Goal: Transaction & Acquisition: Purchase product/service

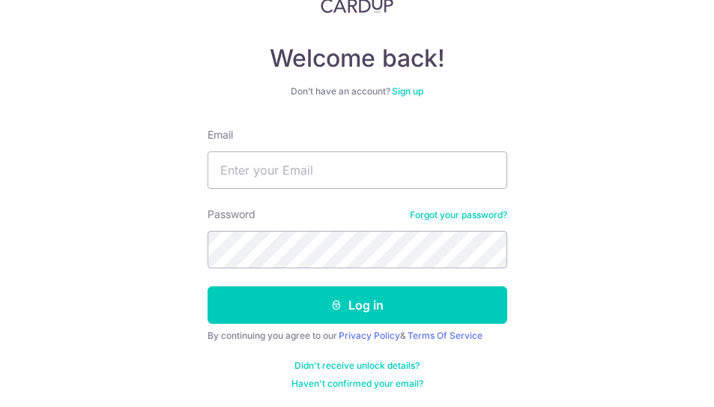
scroll to position [113, 0]
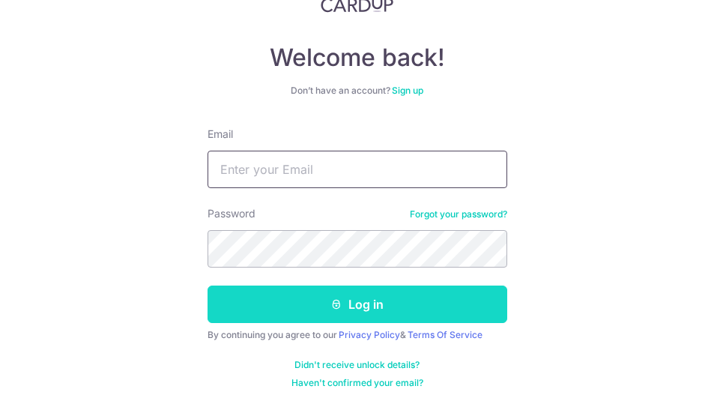
type input "[EMAIL_ADDRESS][DOMAIN_NAME]"
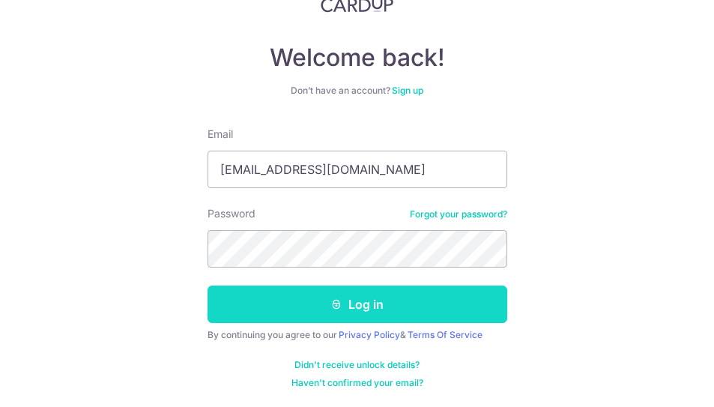
click at [392, 305] on button "Log in" at bounding box center [357, 303] width 300 height 37
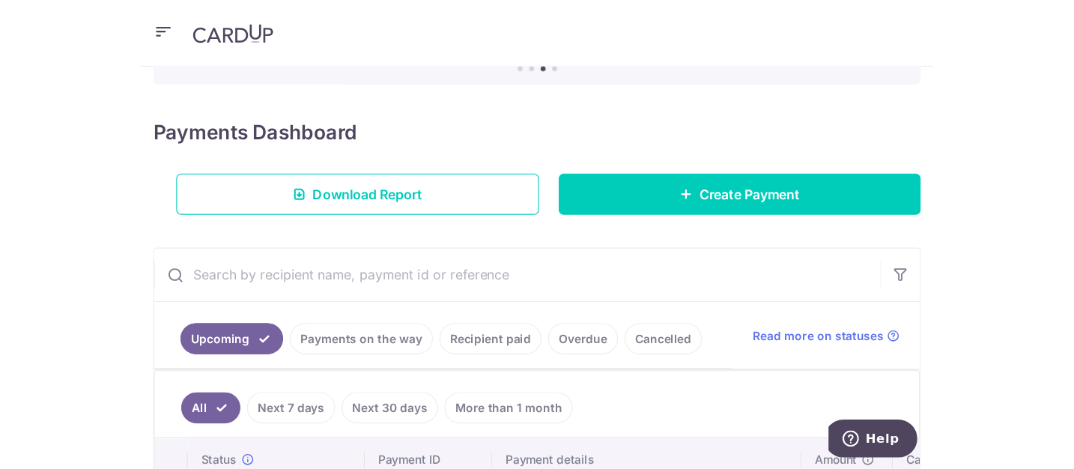
scroll to position [205, 0]
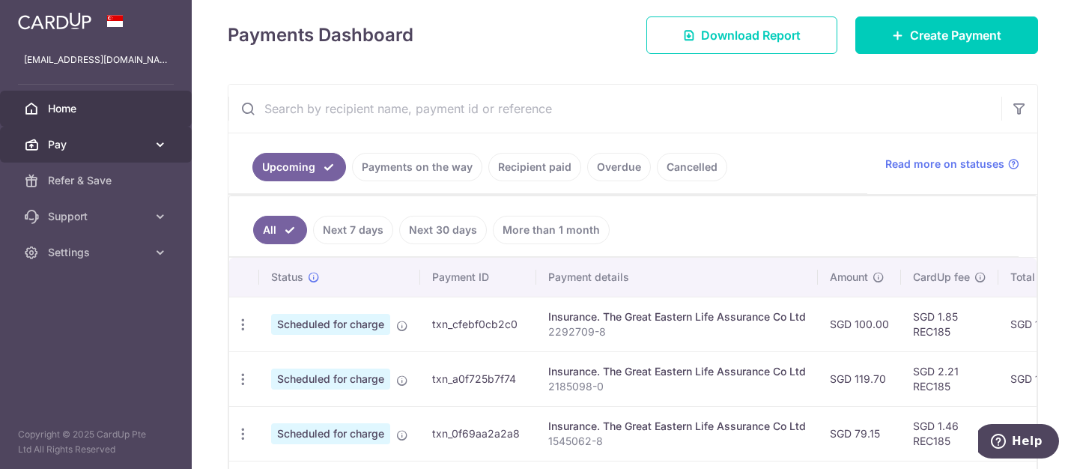
click at [164, 148] on icon at bounding box center [160, 144] width 15 height 15
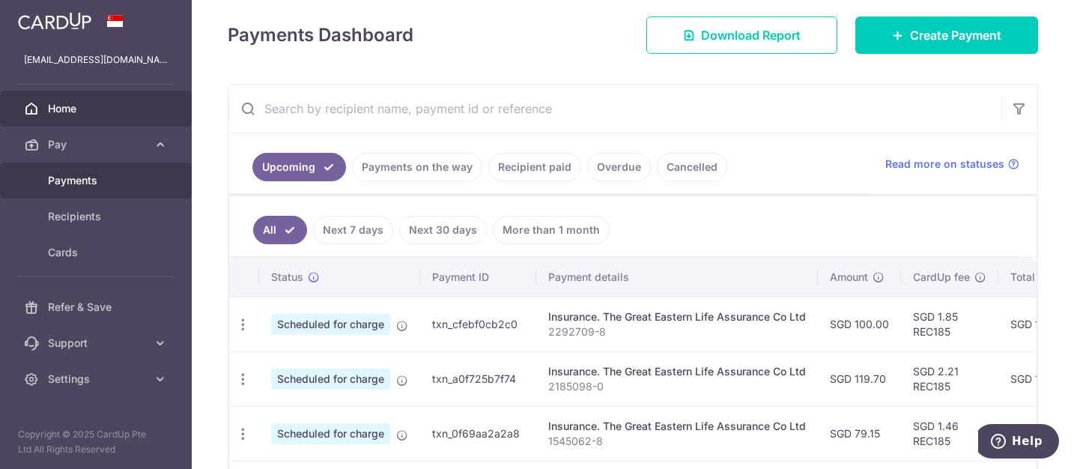
click at [79, 186] on span "Payments" at bounding box center [97, 180] width 99 height 15
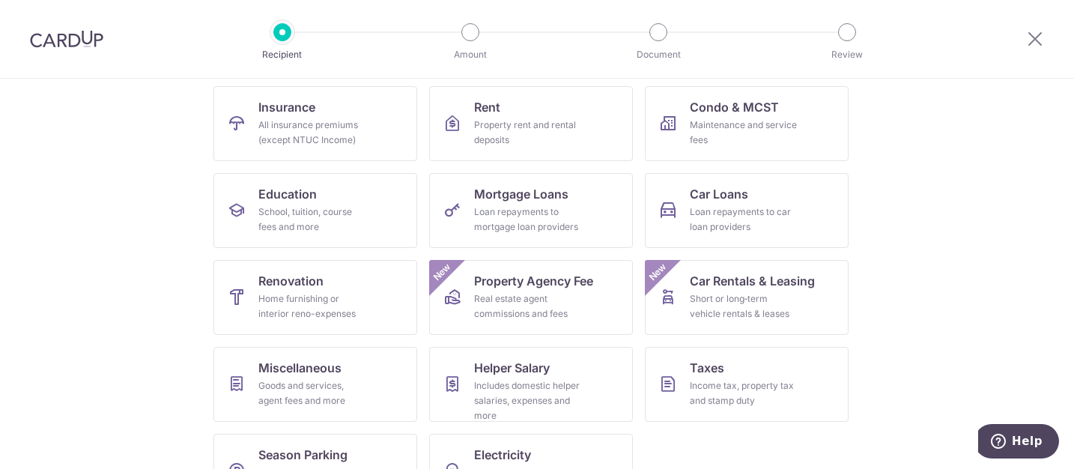
scroll to position [201, 0]
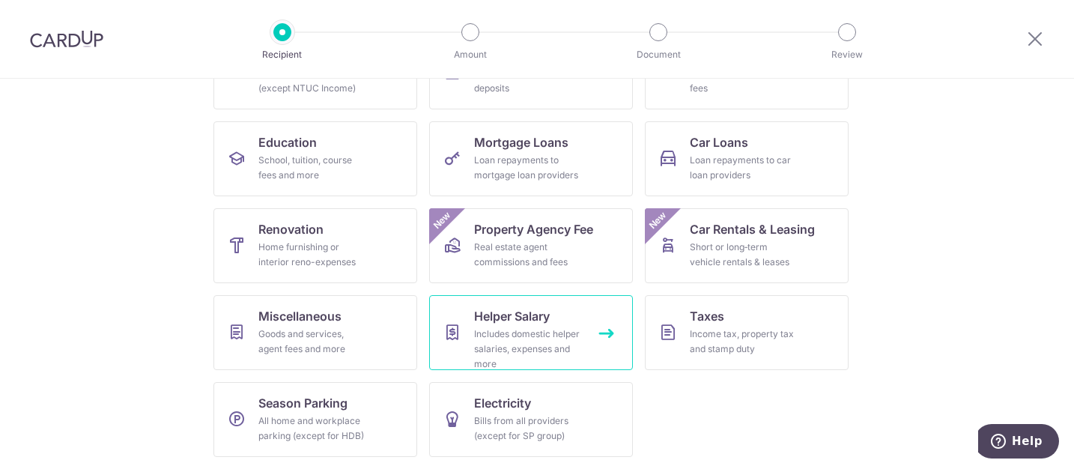
click at [498, 337] on div "Includes domestic helper salaries, expenses and more" at bounding box center [528, 348] width 108 height 45
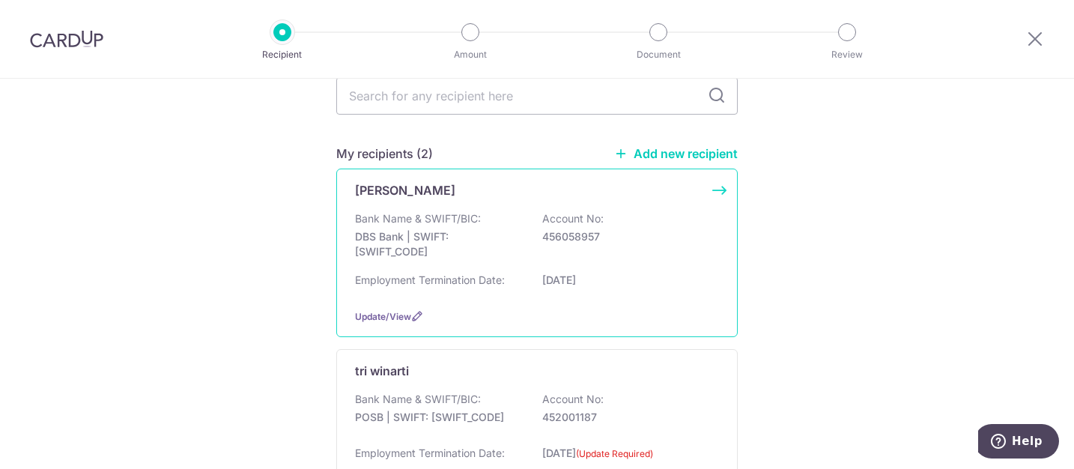
scroll to position [150, 0]
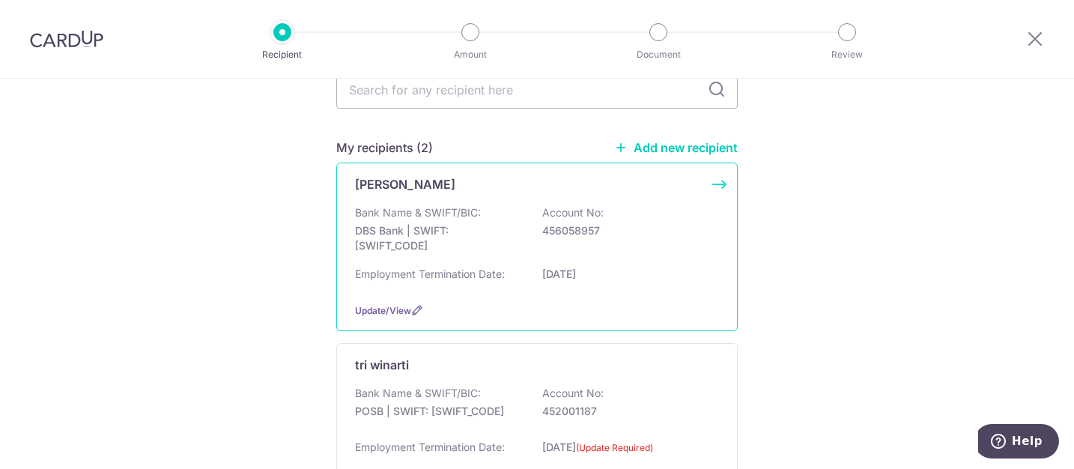
click at [455, 192] on p "Hernawati Raphita Panggabean" at bounding box center [405, 184] width 100 height 18
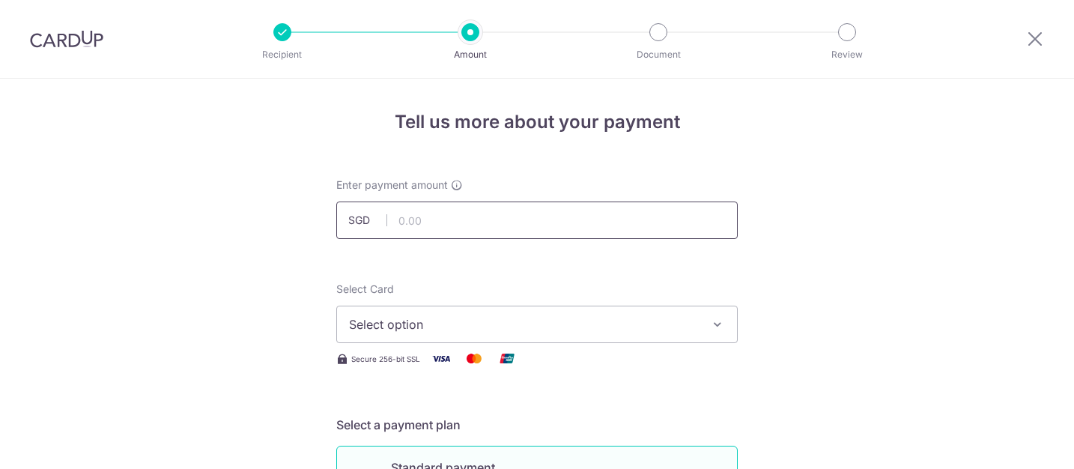
drag, startPoint x: 0, startPoint y: 0, endPoint x: 580, endPoint y: 225, distance: 622.6
click at [580, 225] on input "text" at bounding box center [536, 219] width 401 height 37
type input "100.00"
click at [718, 321] on icon "button" at bounding box center [717, 324] width 15 height 15
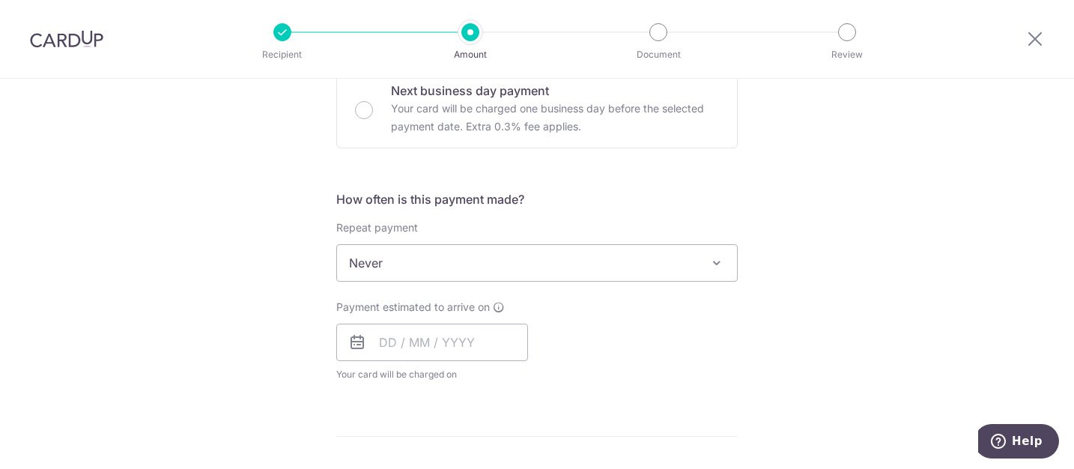
scroll to position [524, 0]
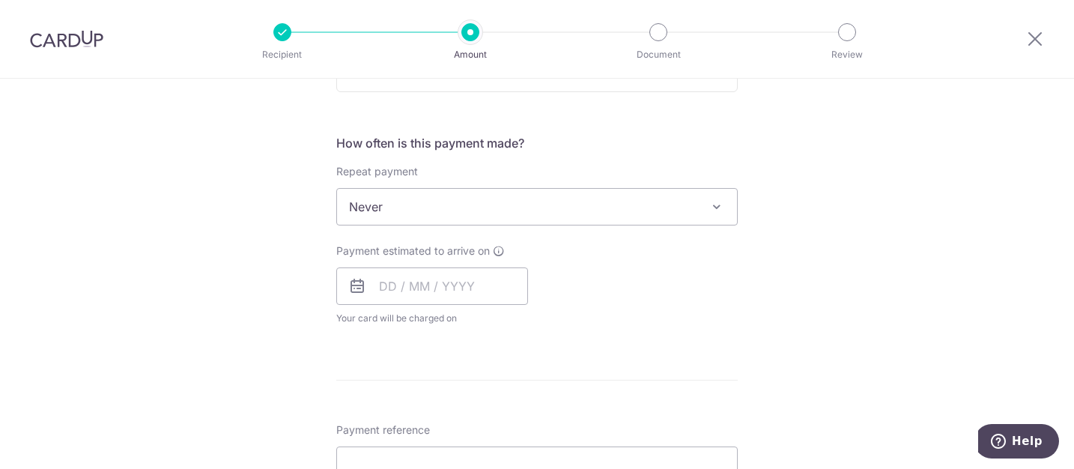
click at [721, 205] on span at bounding box center [717, 207] width 18 height 18
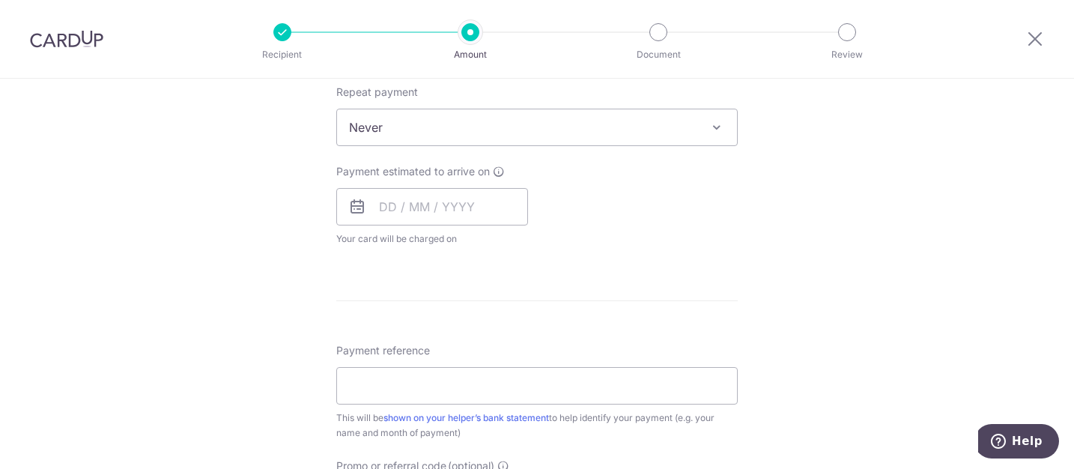
scroll to position [599, 0]
click at [452, 213] on input "text" at bounding box center [432, 210] width 192 height 37
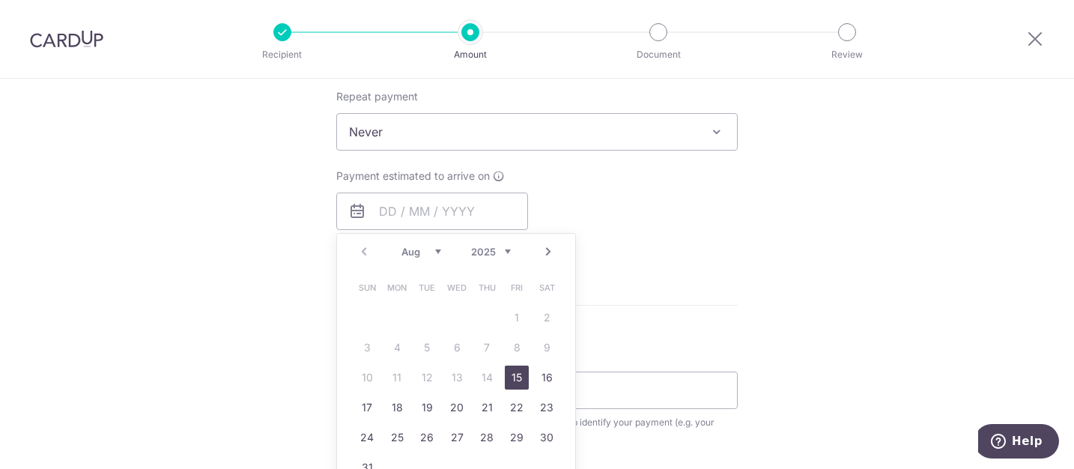
click at [436, 252] on select "Aug Sep Oct Nov Dec" at bounding box center [421, 252] width 40 height 12
click at [388, 318] on link "1" at bounding box center [397, 318] width 24 height 24
type input "01/09/2025"
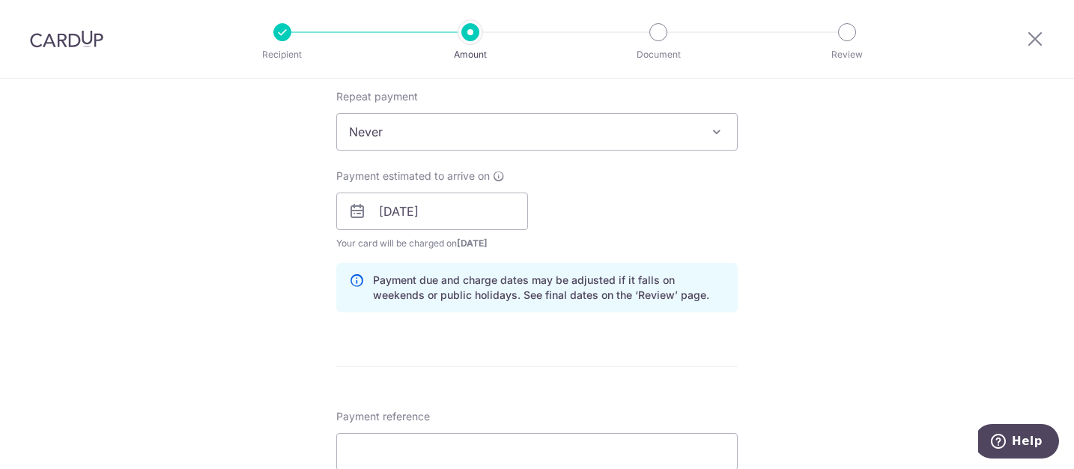
click at [722, 229] on div "Payment estimated to arrive on 01/09/2025 Prev Next Jan Feb Mar Apr May Jun Jul…" at bounding box center [536, 209] width 419 height 82
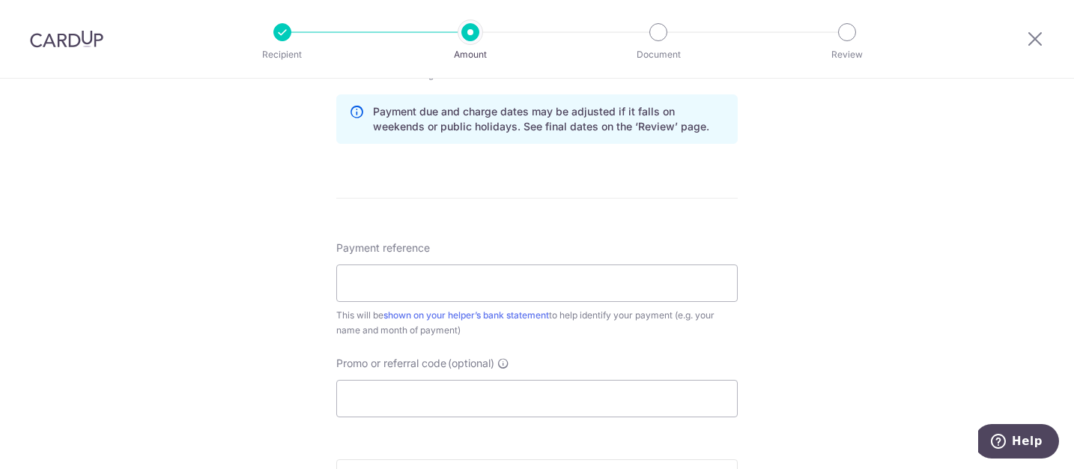
scroll to position [824, 0]
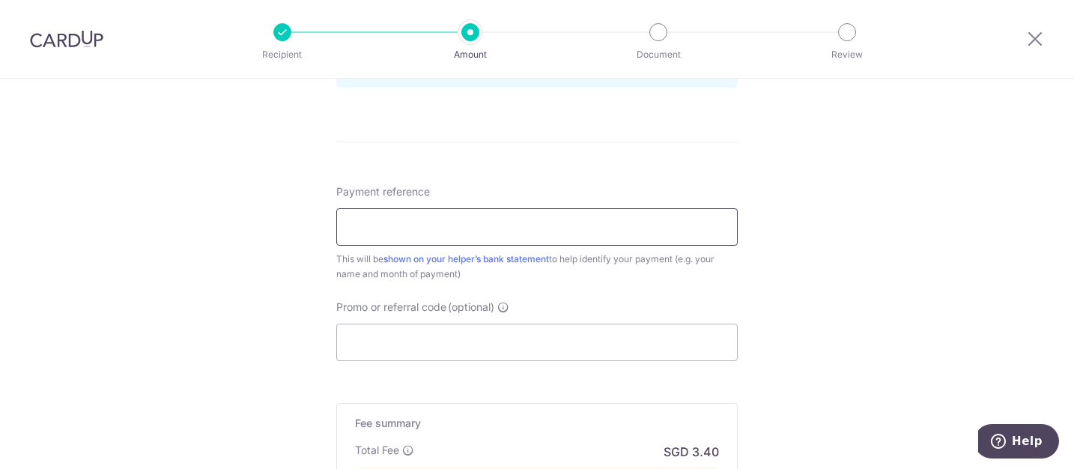
click at [580, 231] on input "Payment reference" at bounding box center [536, 226] width 401 height 37
type input "Marcus pay"
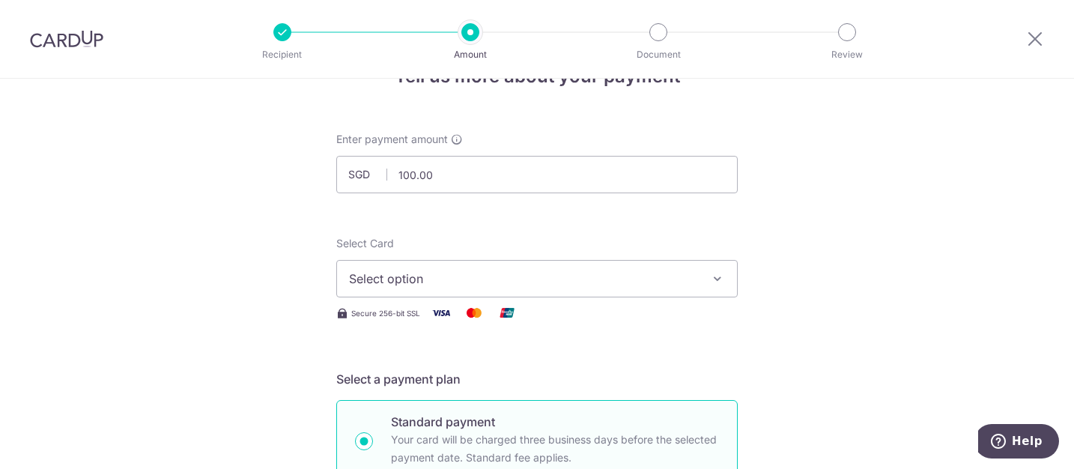
scroll to position [0, 0]
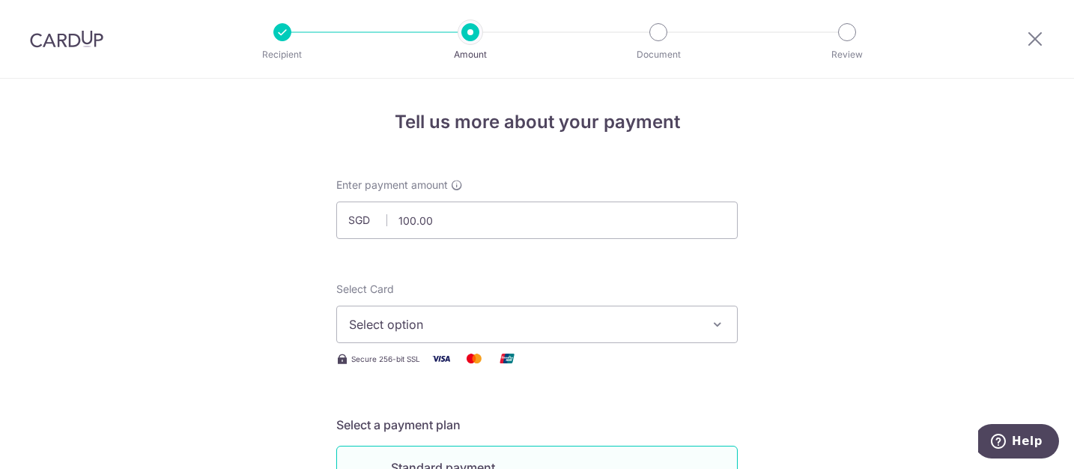
click at [718, 316] on button "Select option" at bounding box center [536, 324] width 401 height 37
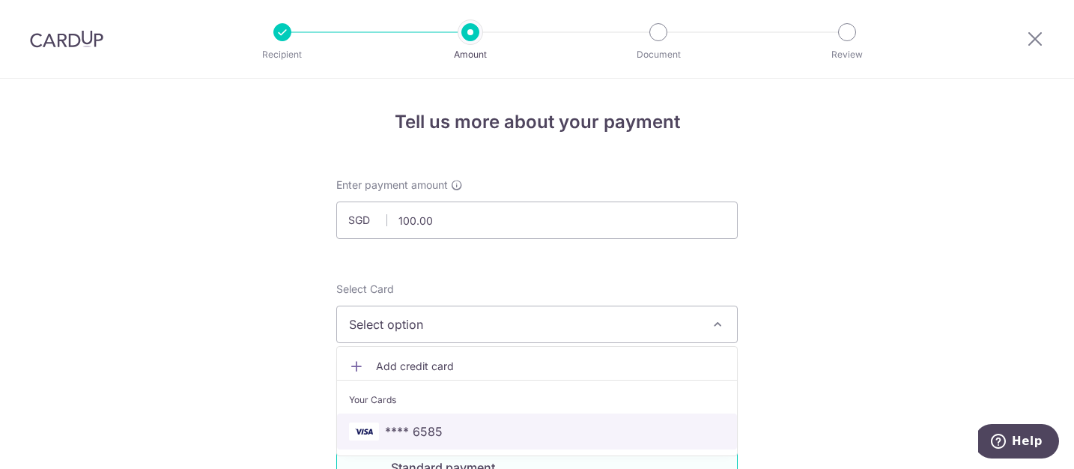
click at [563, 425] on span "**** 6585" at bounding box center [537, 431] width 376 height 18
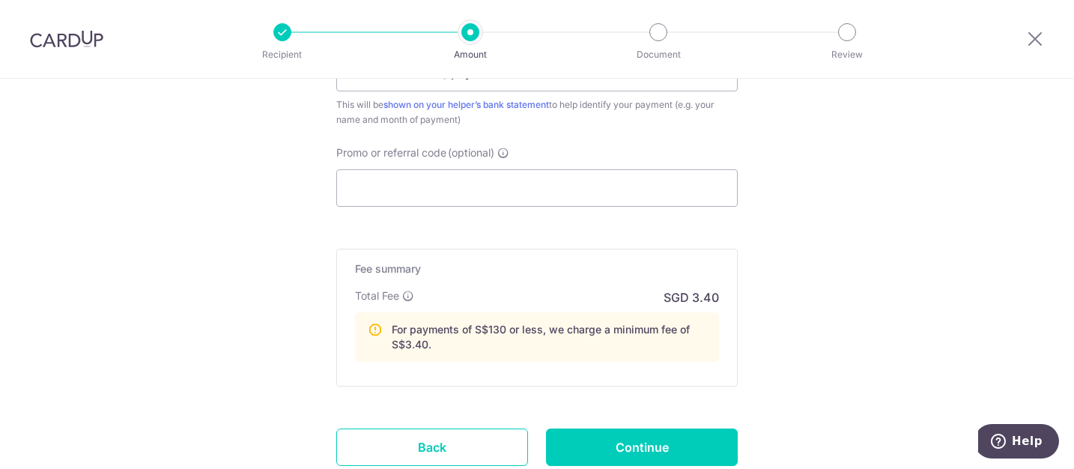
scroll to position [1087, 0]
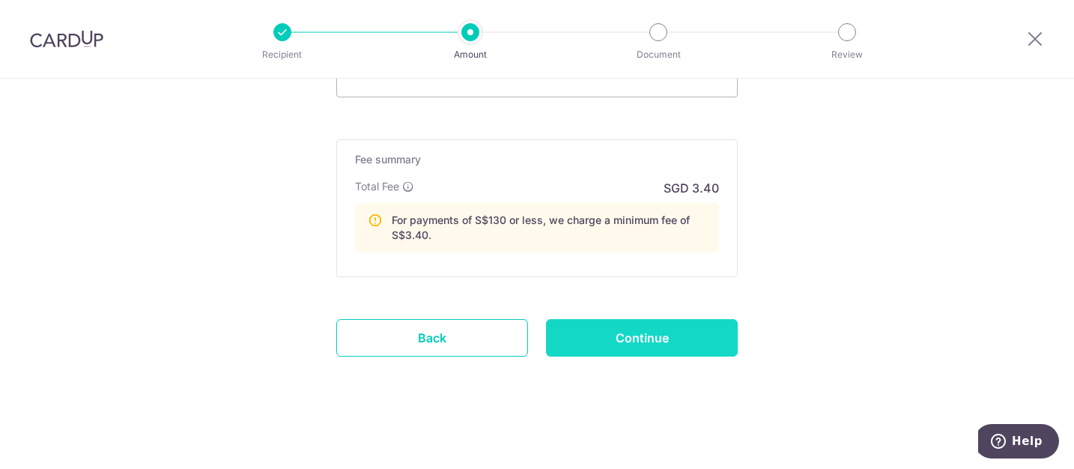
click at [668, 346] on input "Continue" at bounding box center [642, 337] width 192 height 37
type input "Create Schedule"
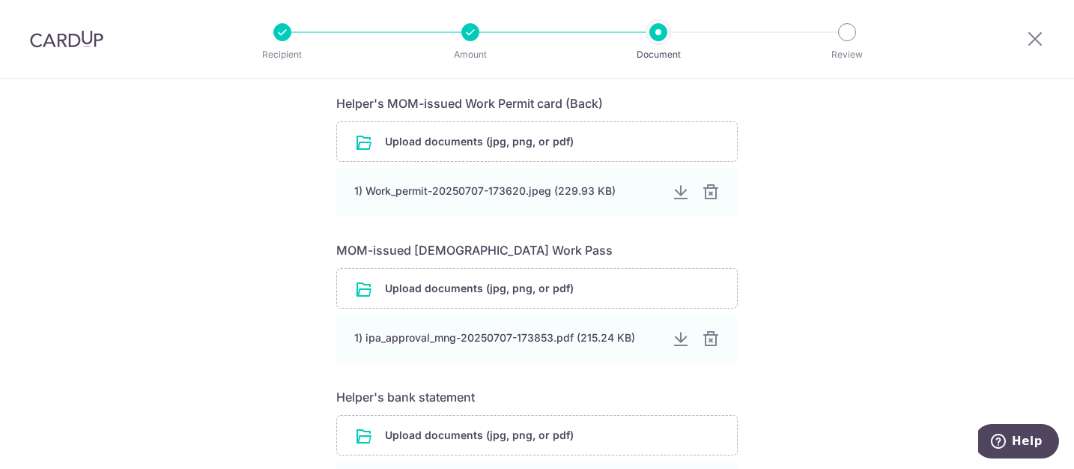
scroll to position [729, 0]
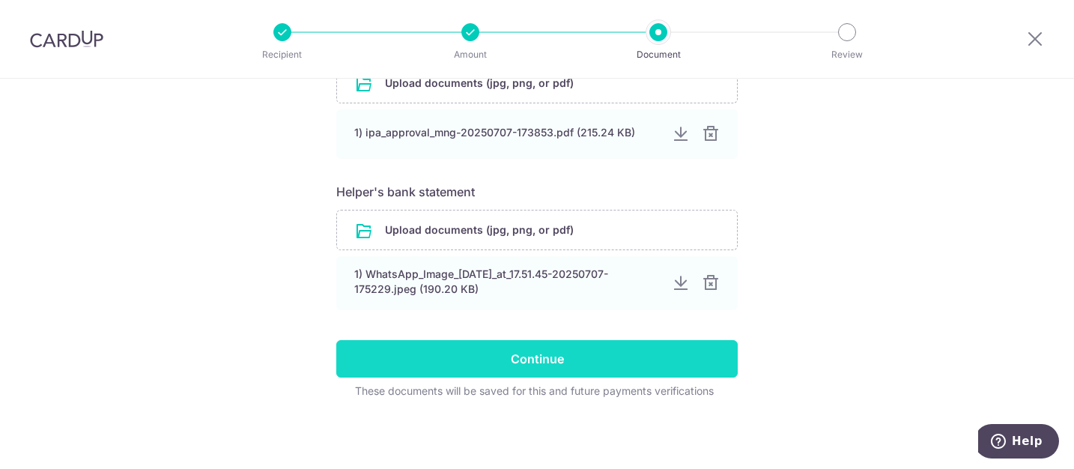
click at [593, 368] on input "Continue" at bounding box center [536, 358] width 401 height 37
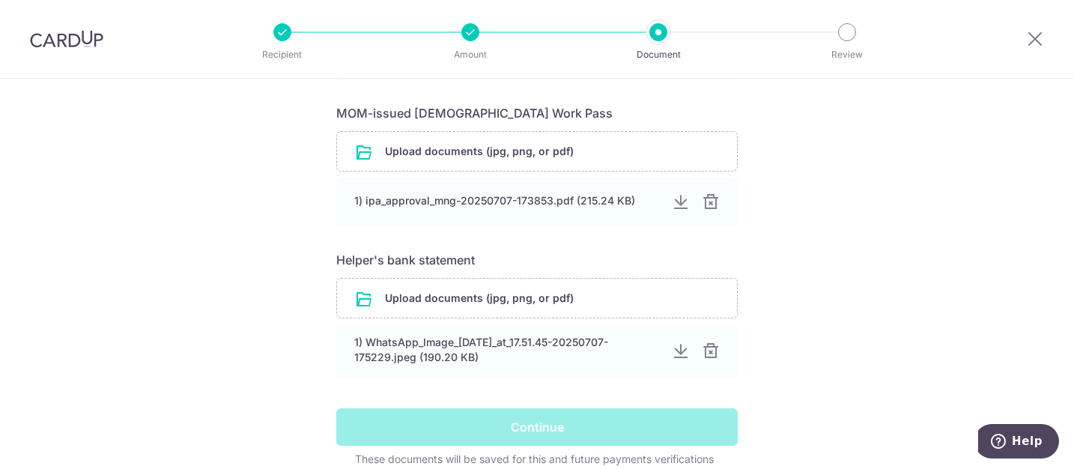
scroll to position [674, 0]
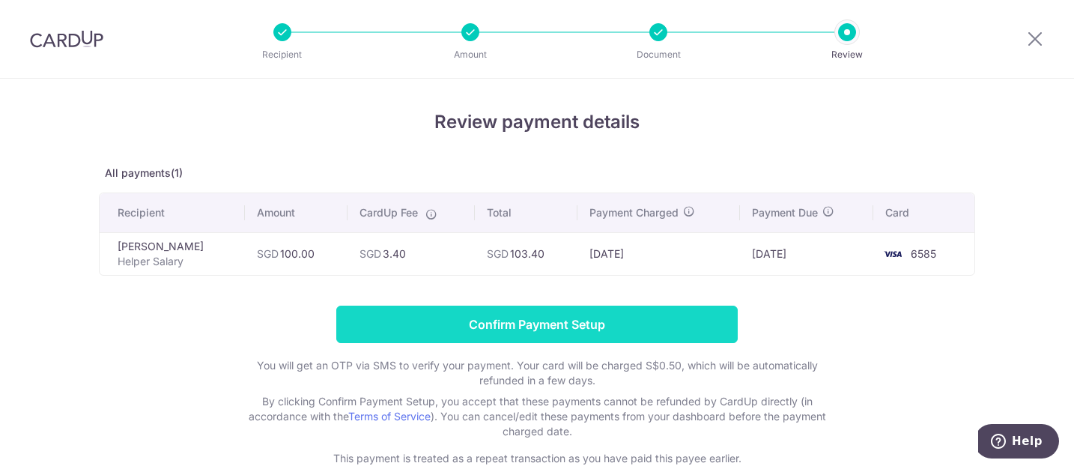
click at [571, 317] on input "Confirm Payment Setup" at bounding box center [536, 324] width 401 height 37
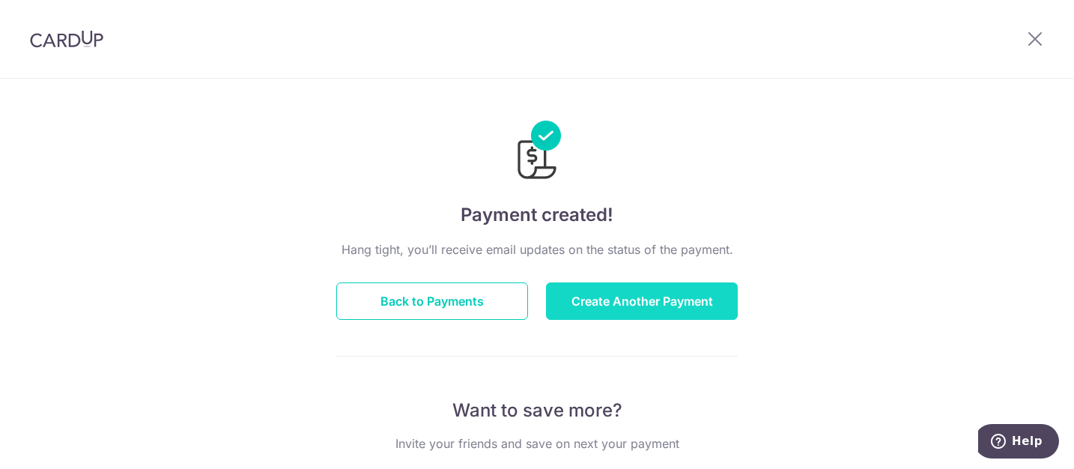
click at [604, 300] on button "Create Another Payment" at bounding box center [642, 300] width 192 height 37
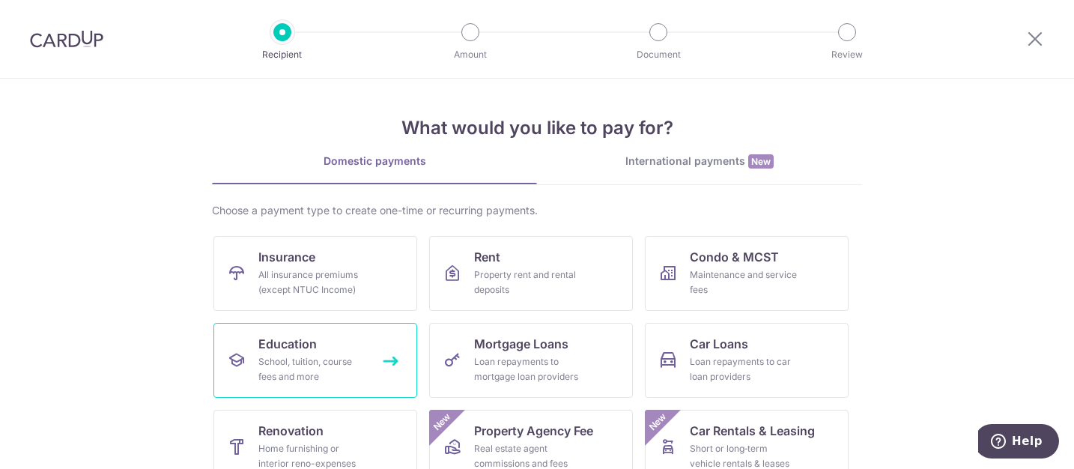
click at [320, 365] on div "School, tuition, course fees and more" at bounding box center [312, 369] width 108 height 30
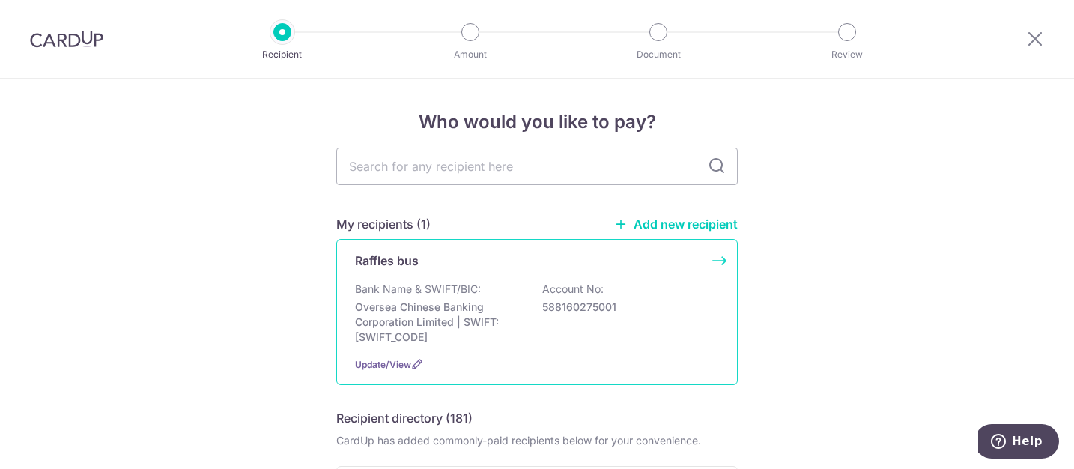
click at [407, 294] on p "Bank Name & SWIFT/BIC:" at bounding box center [418, 289] width 126 height 15
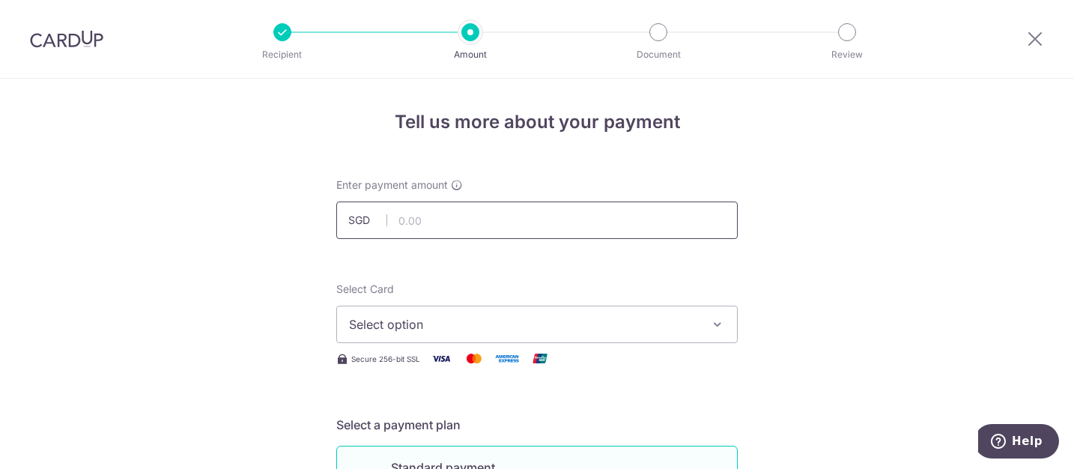
click at [499, 220] on input "text" at bounding box center [536, 219] width 401 height 37
type input "310.00"
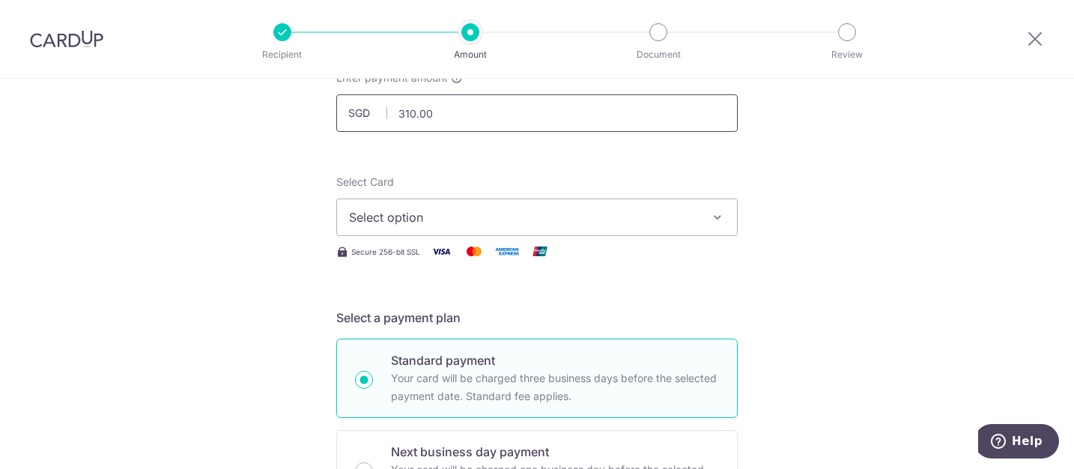
scroll to position [150, 0]
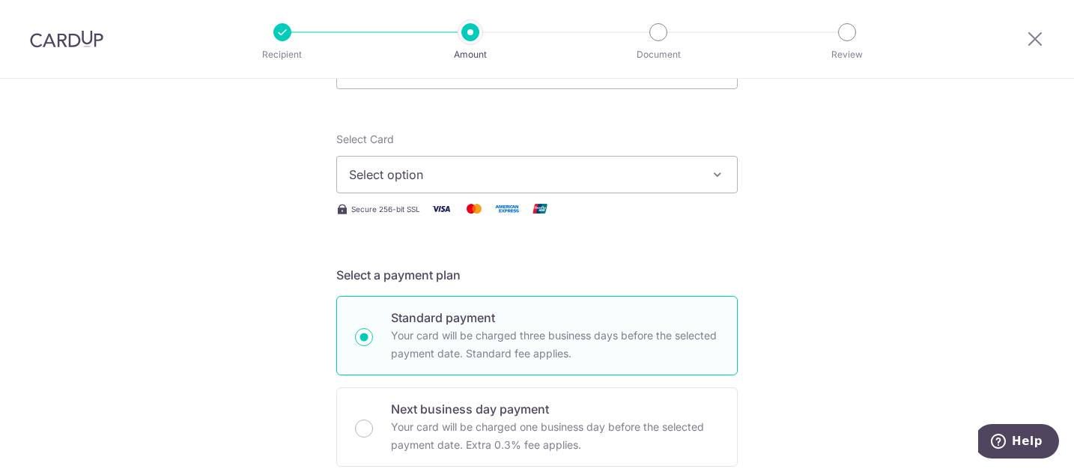
click at [714, 173] on icon "button" at bounding box center [717, 174] width 15 height 15
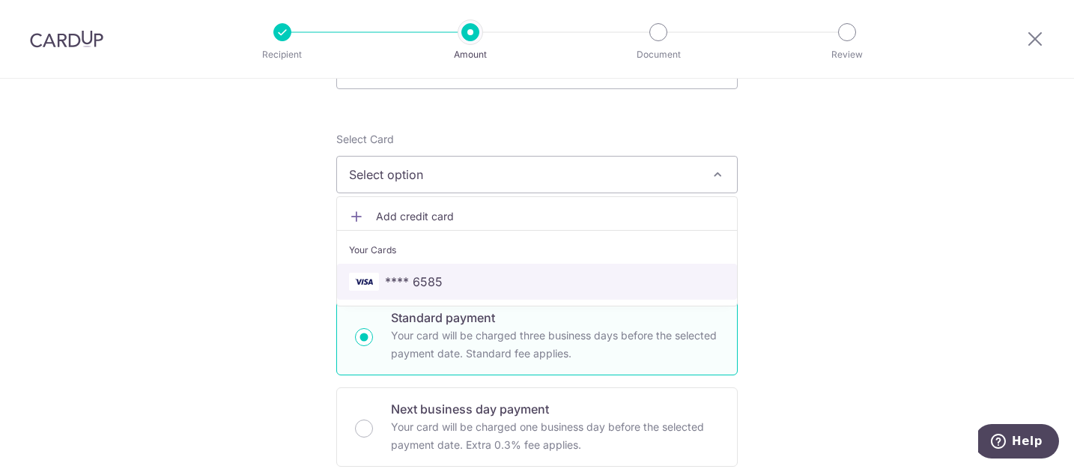
click at [496, 288] on span "**** 6585" at bounding box center [537, 282] width 376 height 18
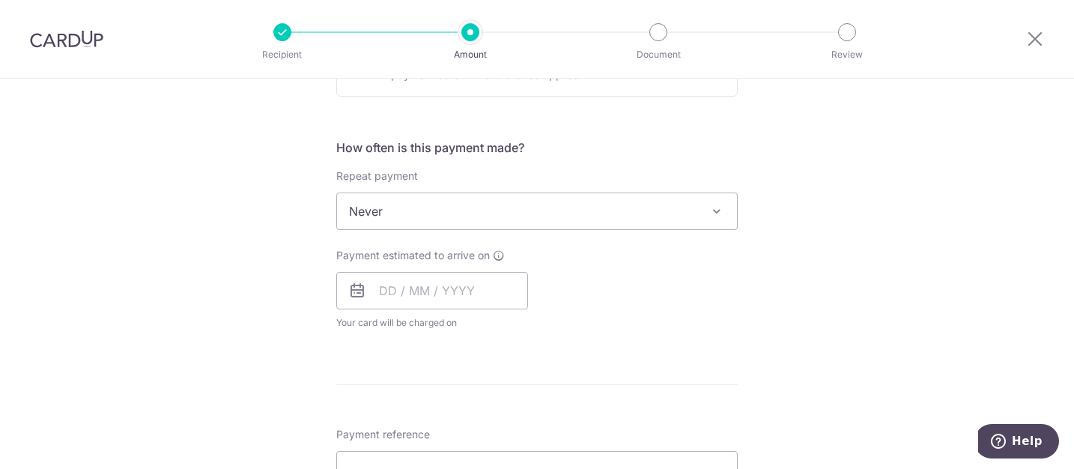
scroll to position [524, 0]
click at [458, 280] on input "text" at bounding box center [432, 285] width 192 height 37
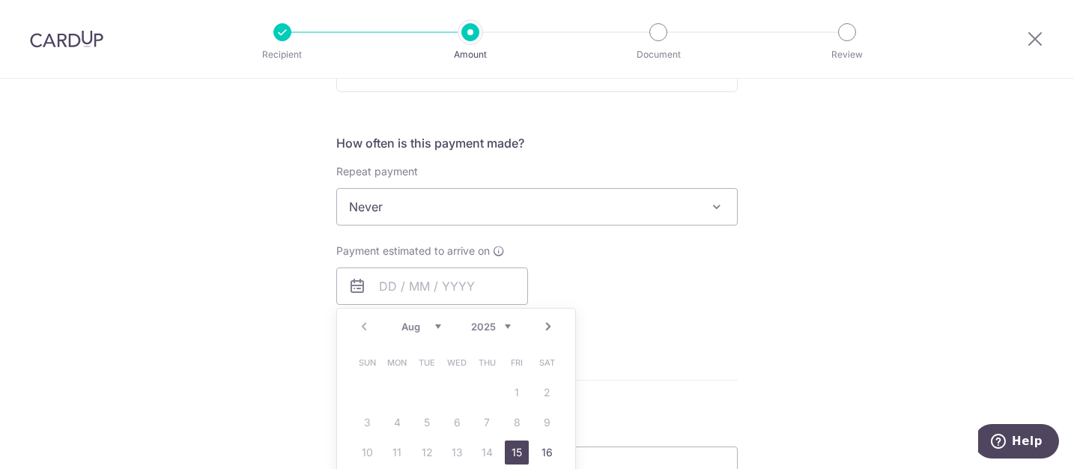
click at [747, 308] on div "Tell us more about your payment Enter payment amount SGD 310.00 310.00 Select C…" at bounding box center [537, 231] width 1074 height 1355
click at [469, 293] on input "text" at bounding box center [432, 285] width 192 height 37
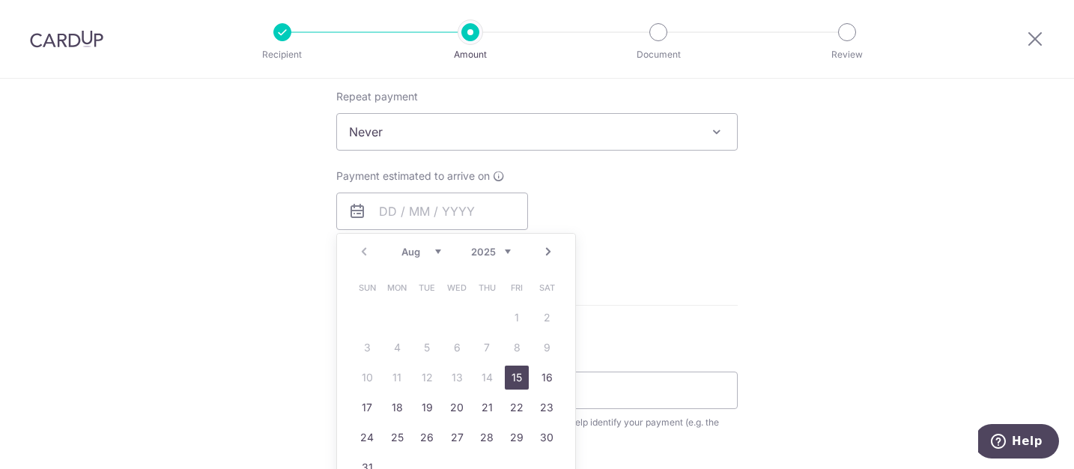
click at [508, 377] on link "15" at bounding box center [517, 377] width 24 height 24
type input "15/08/2025"
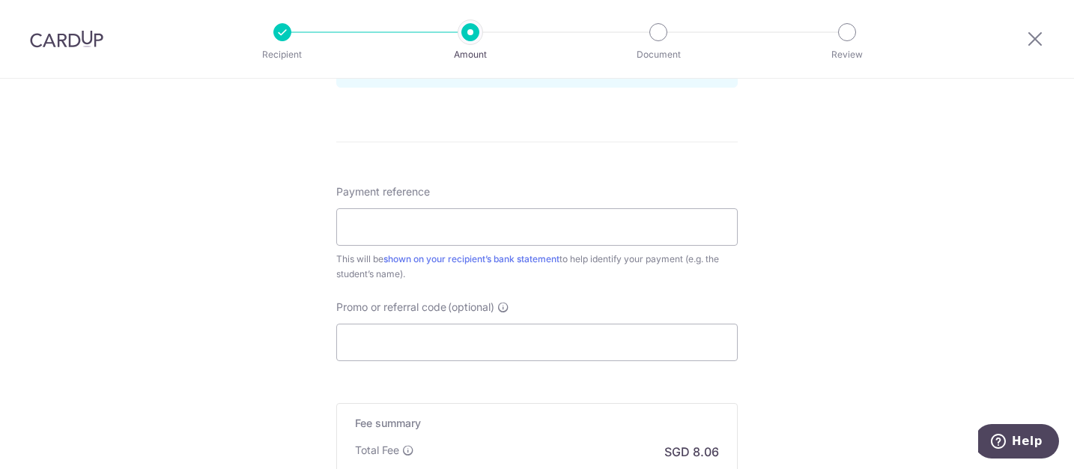
scroll to position [749, 0]
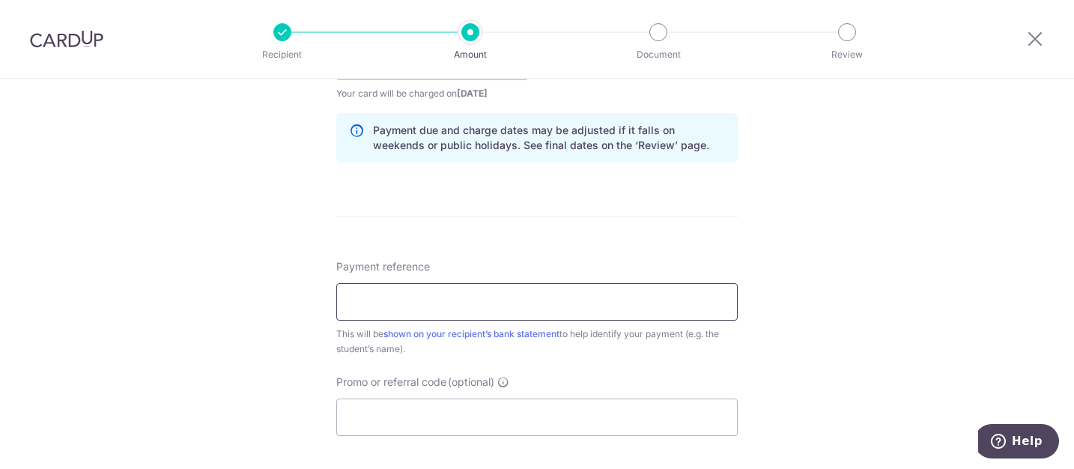
click at [582, 306] on input "Payment reference" at bounding box center [536, 301] width 401 height 37
type input "Chloe Ng 12-043"
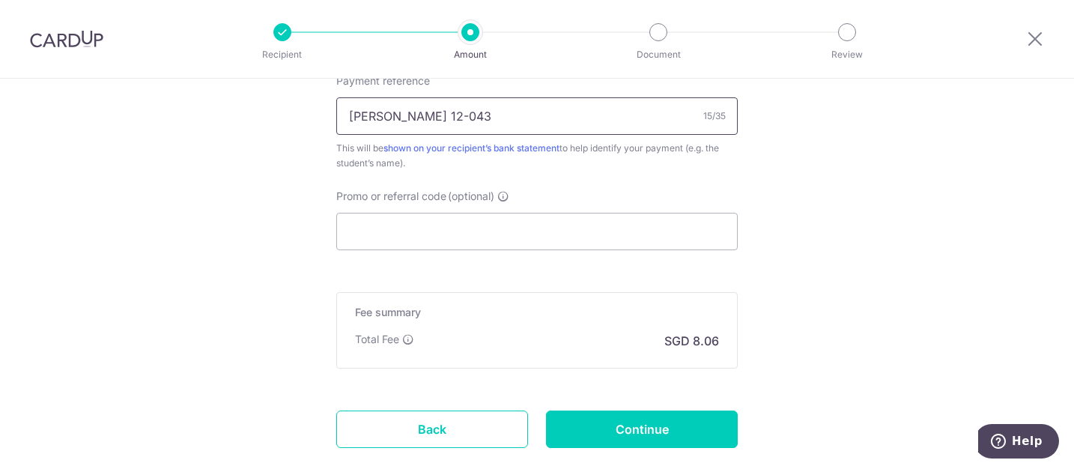
scroll to position [973, 0]
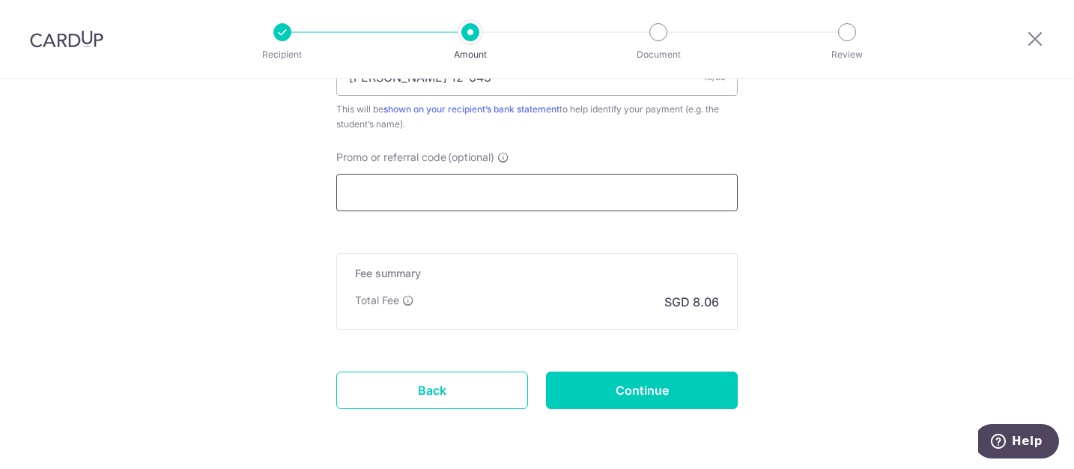
click at [569, 192] on input "Promo or referral code (optional)" at bounding box center [536, 192] width 401 height 37
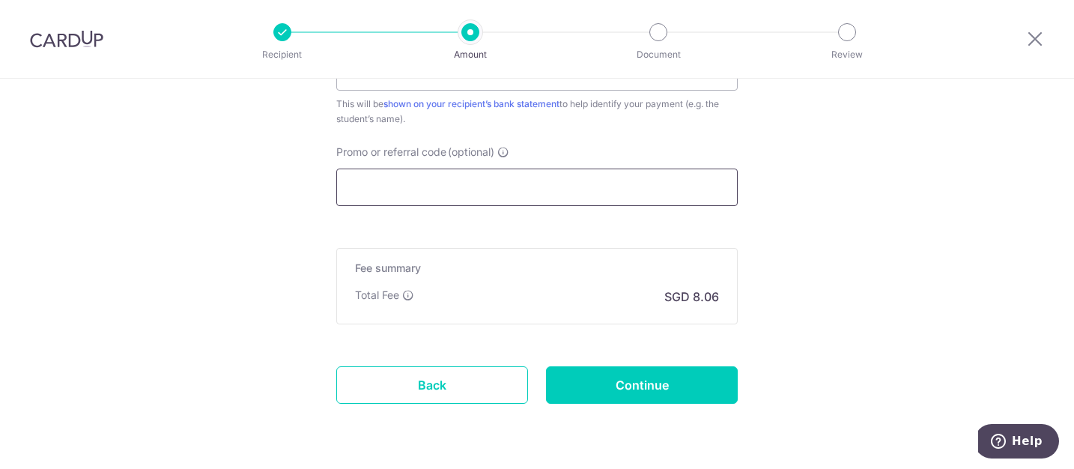
scroll to position [1026, 0]
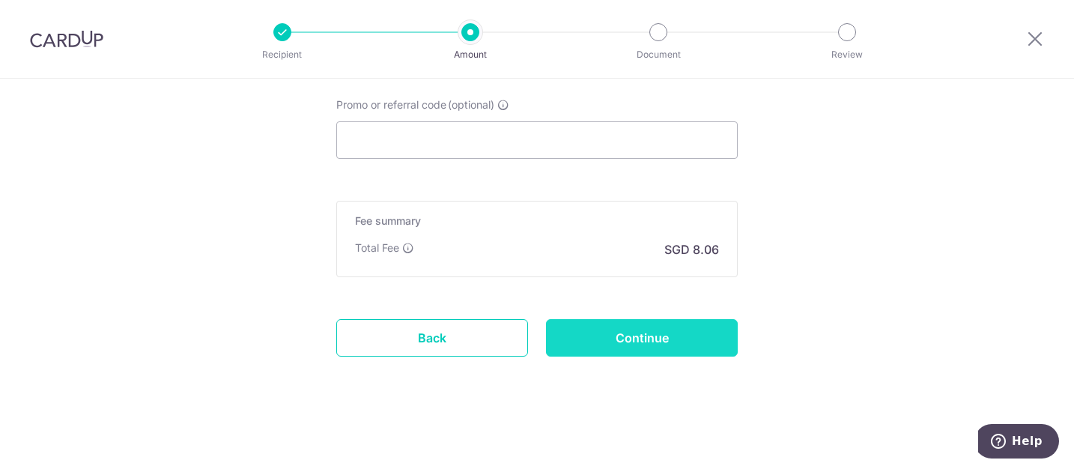
click input "Continue"
type input "Create Schedule"
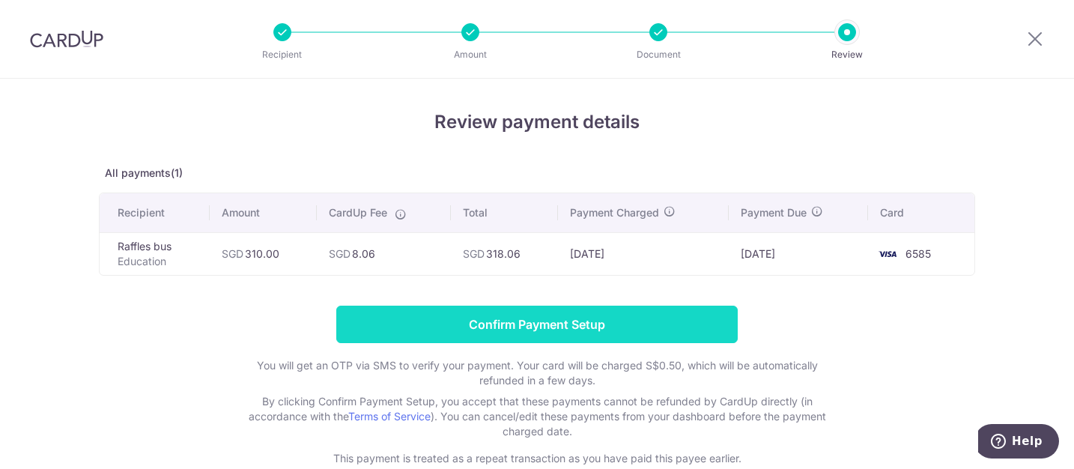
click at [558, 322] on input "Confirm Payment Setup" at bounding box center [536, 324] width 401 height 37
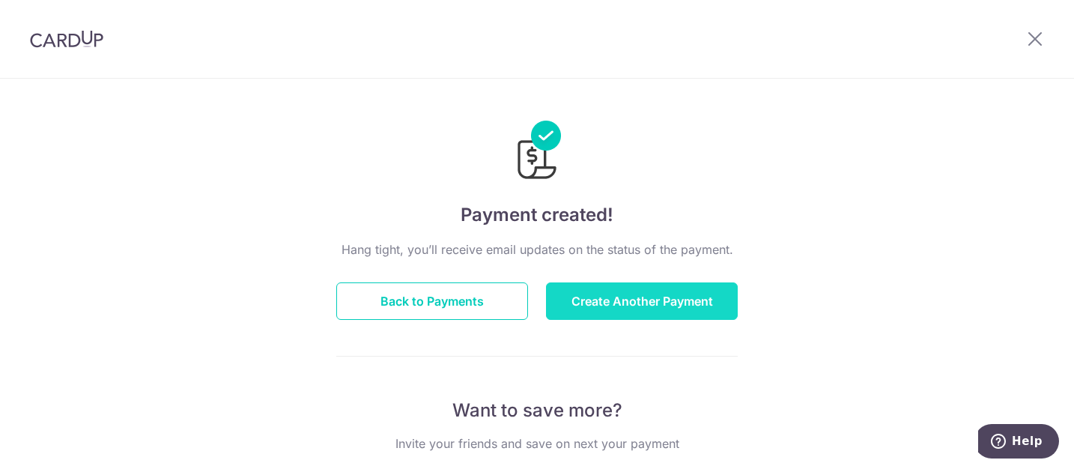
click at [625, 305] on button "Create Another Payment" at bounding box center [642, 300] width 192 height 37
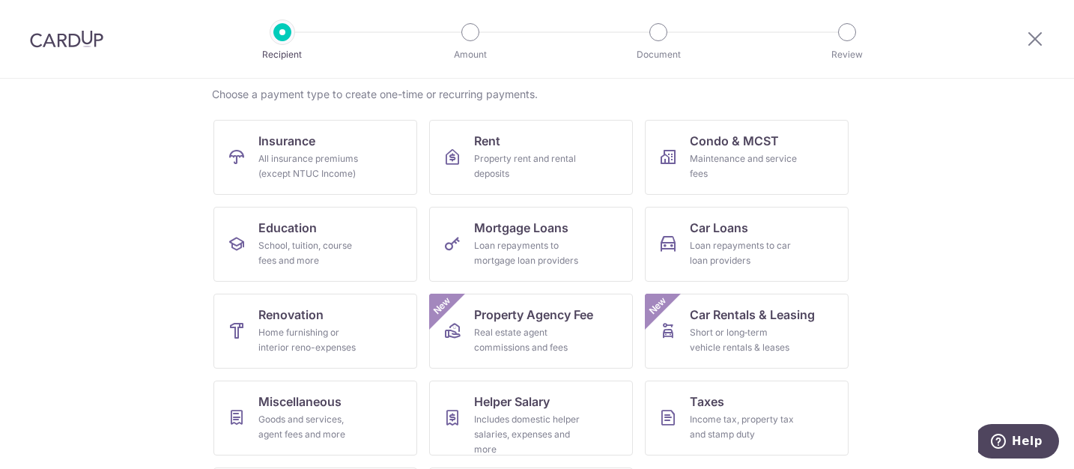
scroll to position [150, 0]
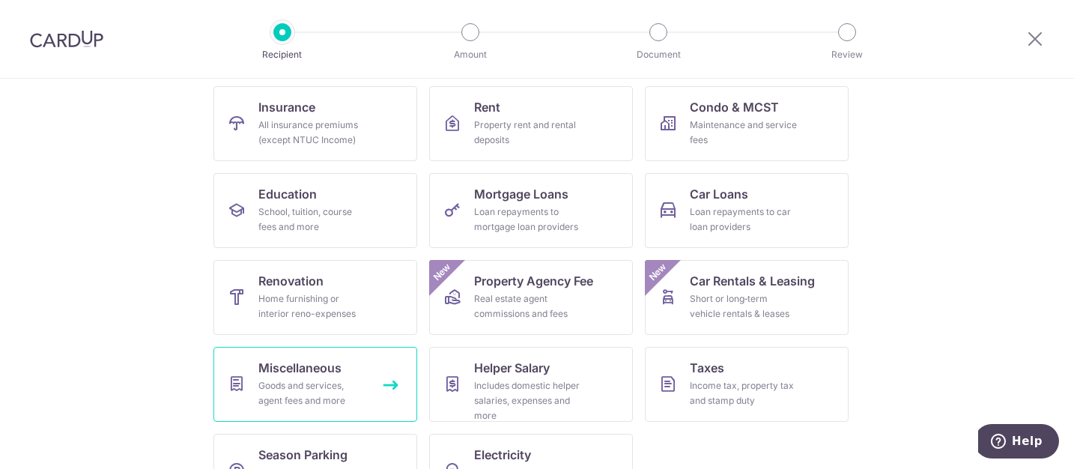
click at [273, 371] on span "Miscellaneous" at bounding box center [299, 368] width 83 height 18
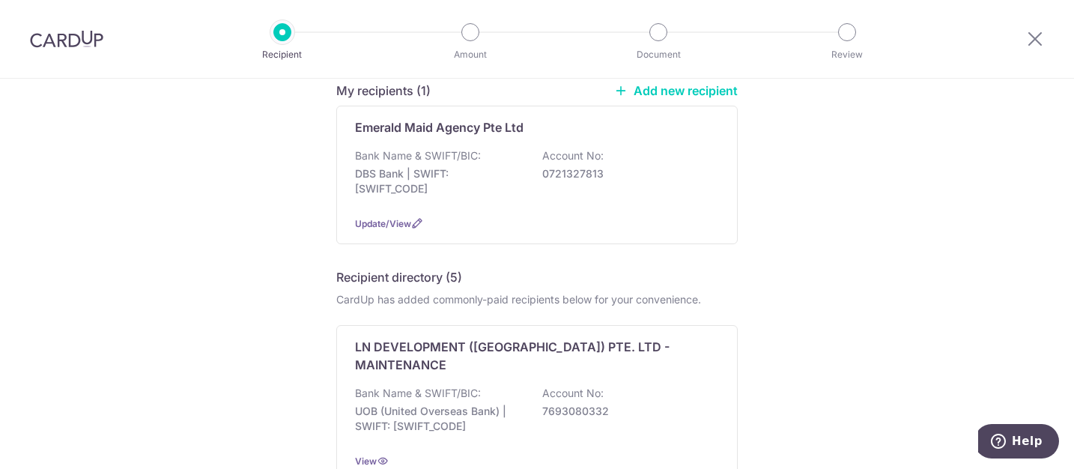
scroll to position [75, 0]
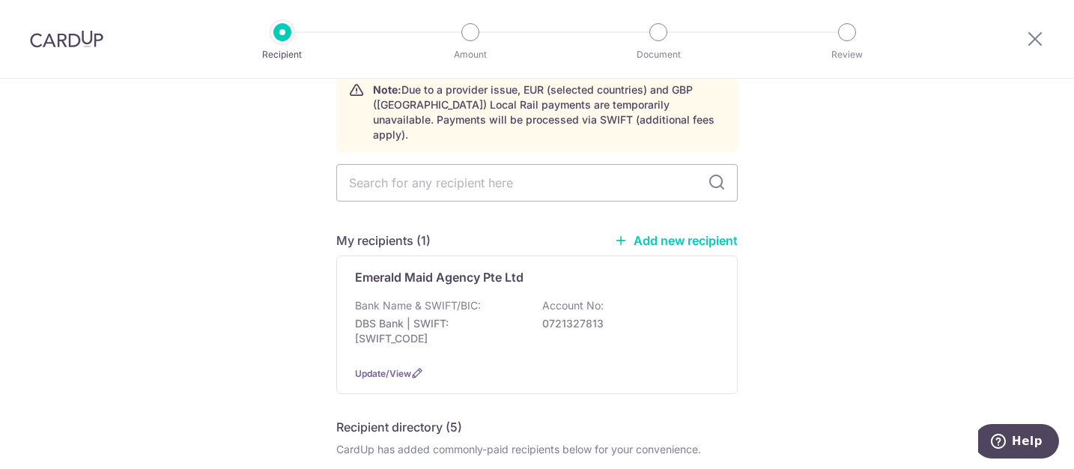
click at [653, 233] on link "Add new recipient" at bounding box center [676, 240] width 124 height 15
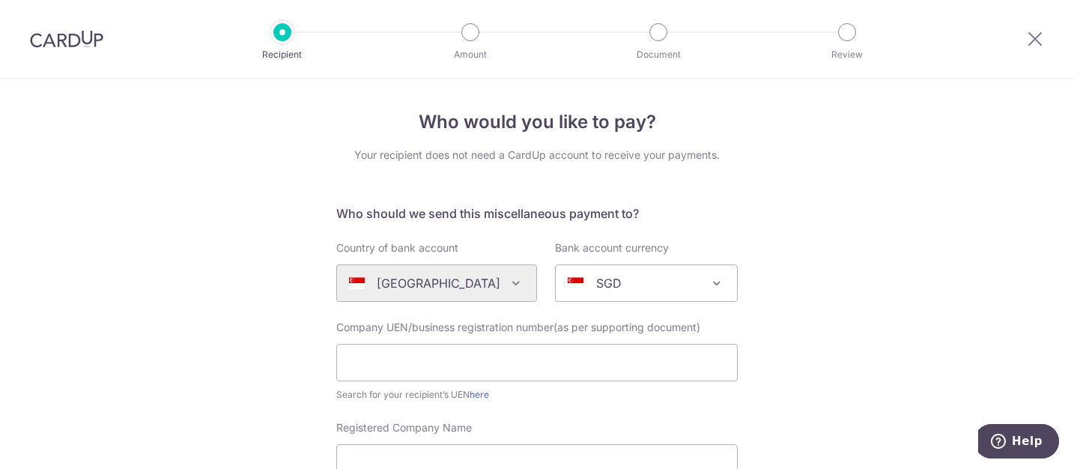
scroll to position [75, 0]
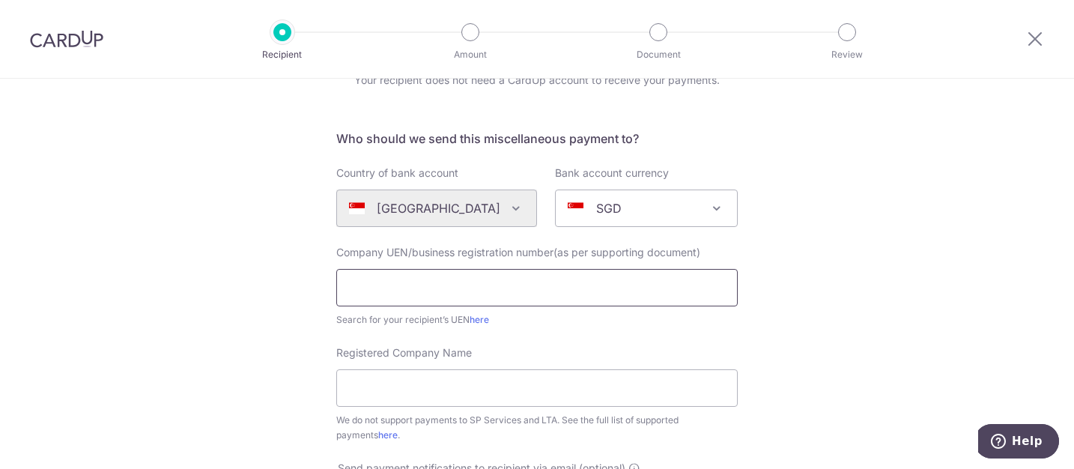
click at [541, 278] on input "text" at bounding box center [536, 287] width 401 height 37
drag, startPoint x: 541, startPoint y: 280, endPoint x: 428, endPoint y: 286, distance: 113.2
click at [428, 286] on input "text" at bounding box center [536, 287] width 401 height 37
paste input "201816267k"
type input "201816267k"
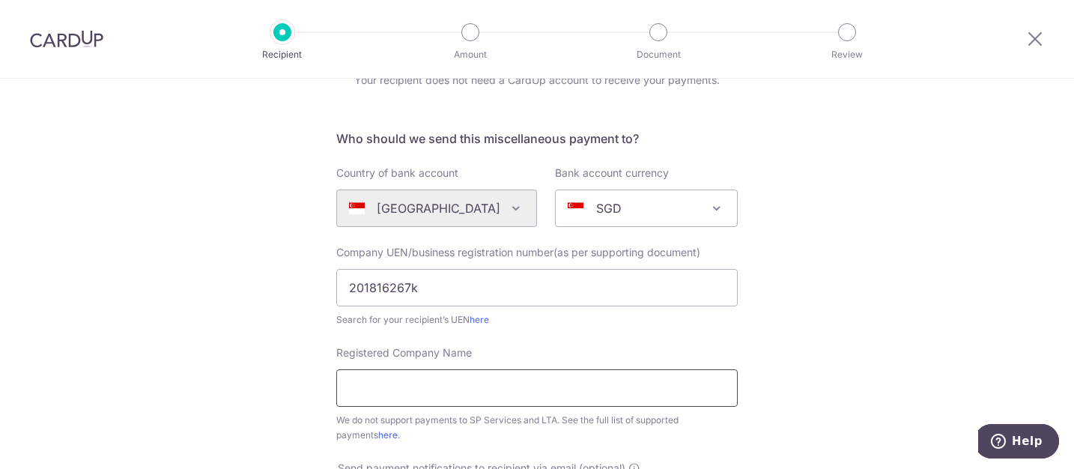
click at [451, 373] on input "Registered Company Name" at bounding box center [536, 387] width 401 height 37
click at [484, 385] on input "Registered Company Name" at bounding box center [536, 387] width 401 height 37
paste input "SGTREK PTE. LTD"
type input "SGTREK PTE. LTD"
click at [875, 343] on div "Who would you like to pay? Your recipient does not need a CardUp account to rec…" at bounding box center [537, 468] width 1074 height 929
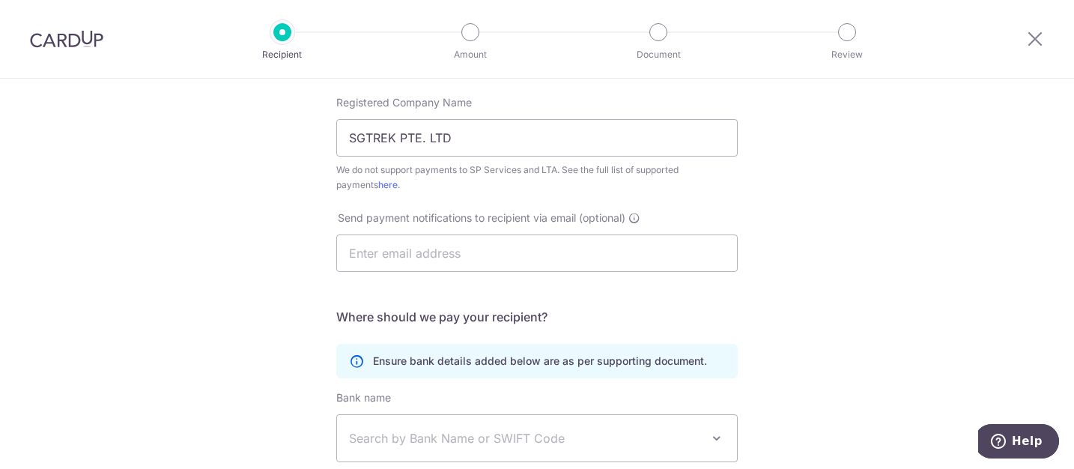
scroll to position [374, 0]
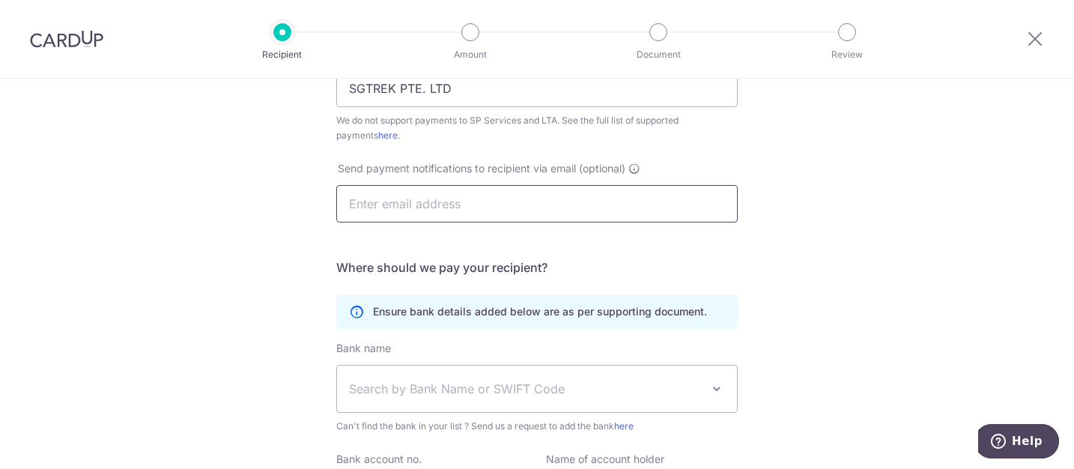
click at [602, 201] on input "text" at bounding box center [536, 203] width 401 height 37
type input "marcusng75@hotmail.com"
click at [807, 264] on div "Who would you like to pay? Your recipient does not need a CardUp account to rec…" at bounding box center [537, 168] width 1074 height 929
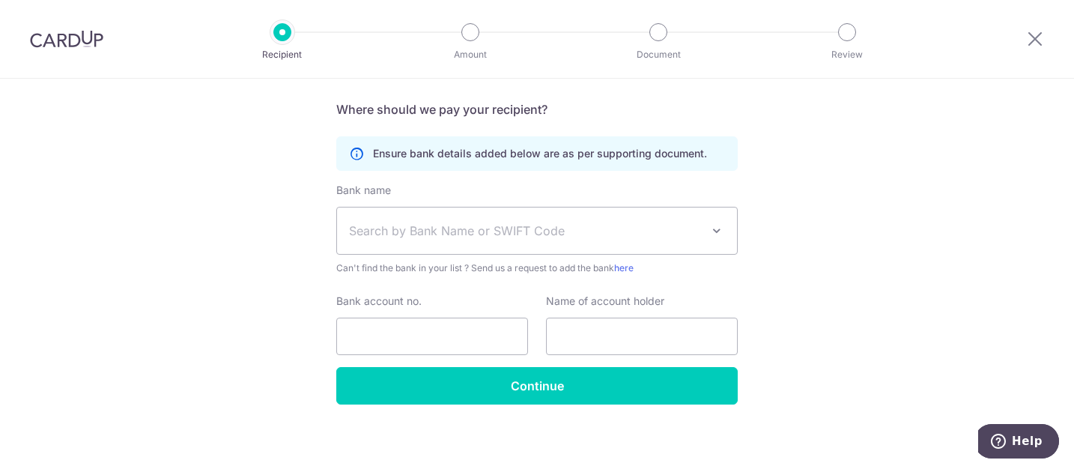
scroll to position [538, 0]
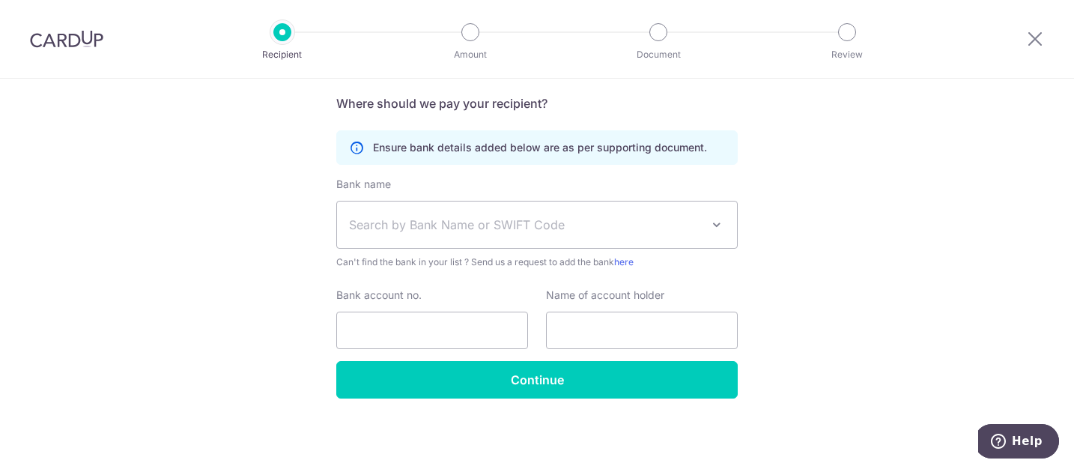
click at [708, 228] on span at bounding box center [717, 225] width 18 height 18
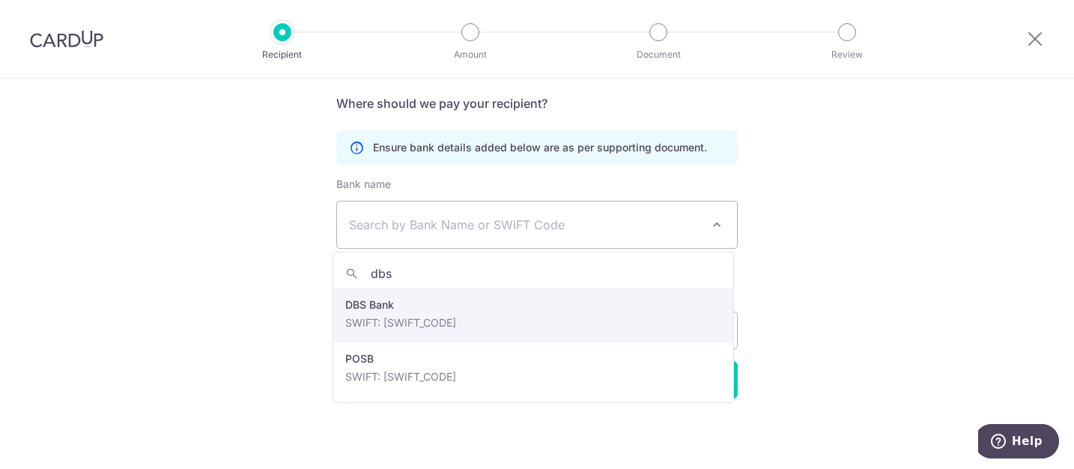
type input "dbs"
select select "6"
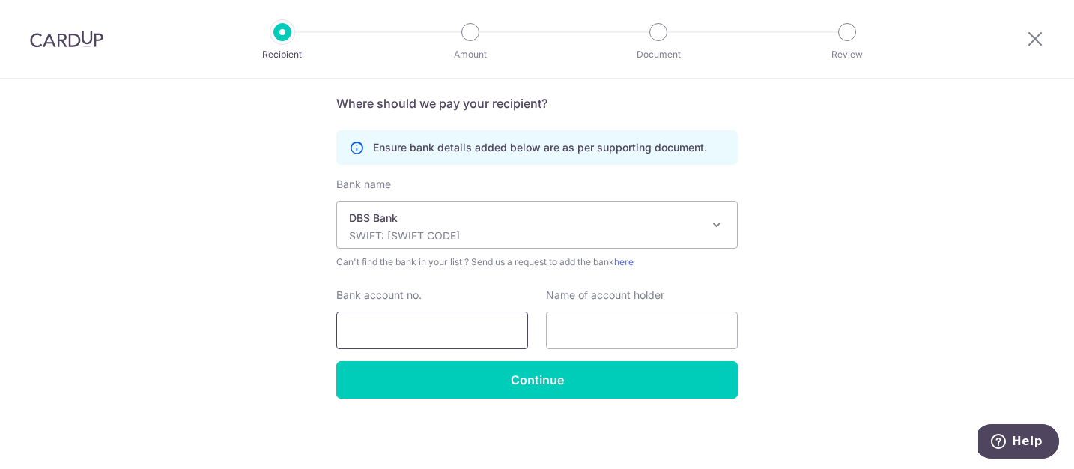
click at [484, 321] on input "Bank account no." at bounding box center [432, 330] width 192 height 37
click at [461, 331] on input "Bank account no." at bounding box center [432, 330] width 192 height 37
paste input "027-907841-3"
type input "027-907841-3"
click at [622, 320] on input "text" at bounding box center [642, 330] width 192 height 37
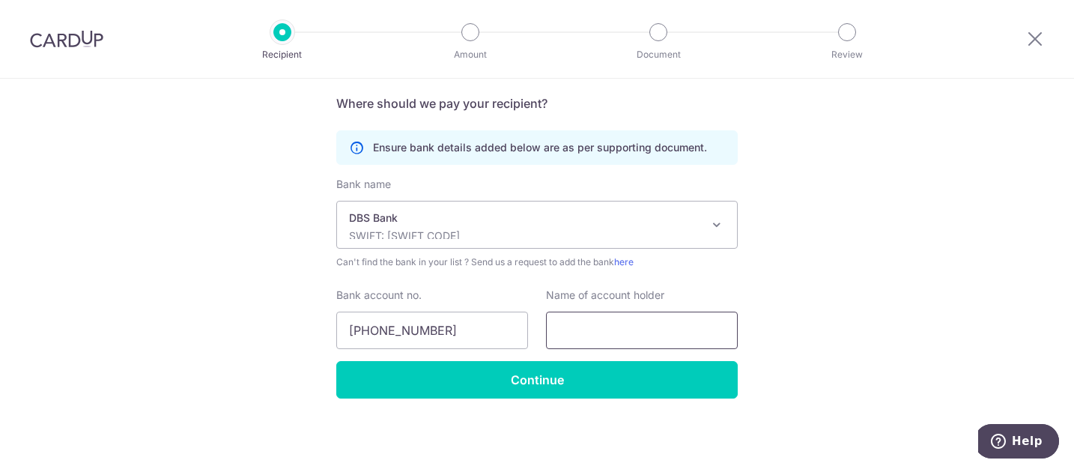
click at [634, 324] on input "text" at bounding box center [642, 330] width 192 height 37
drag, startPoint x: 634, startPoint y: 324, endPoint x: 631, endPoint y: 331, distance: 7.7
paste input "SGTREK PTE. LTD"
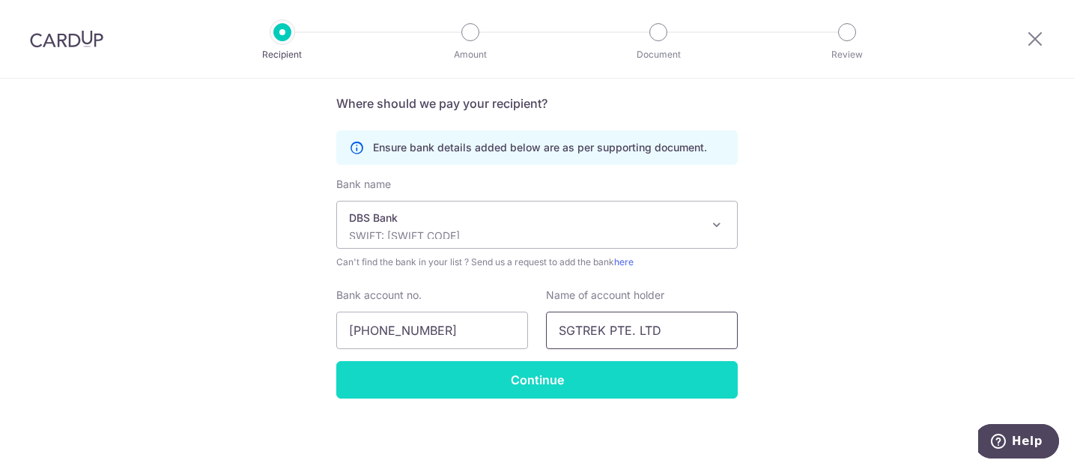
type input "SGTREK PTE. LTD"
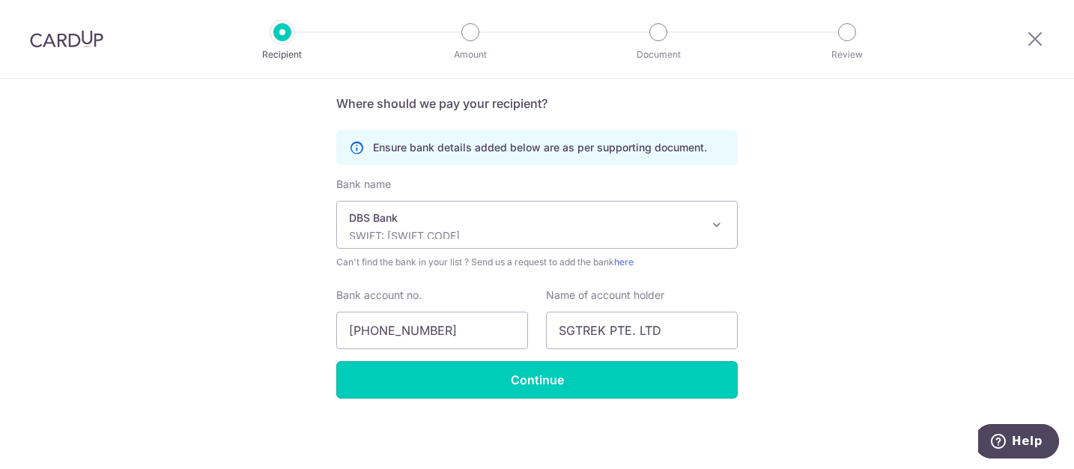
click at [626, 375] on input "Continue" at bounding box center [536, 379] width 401 height 37
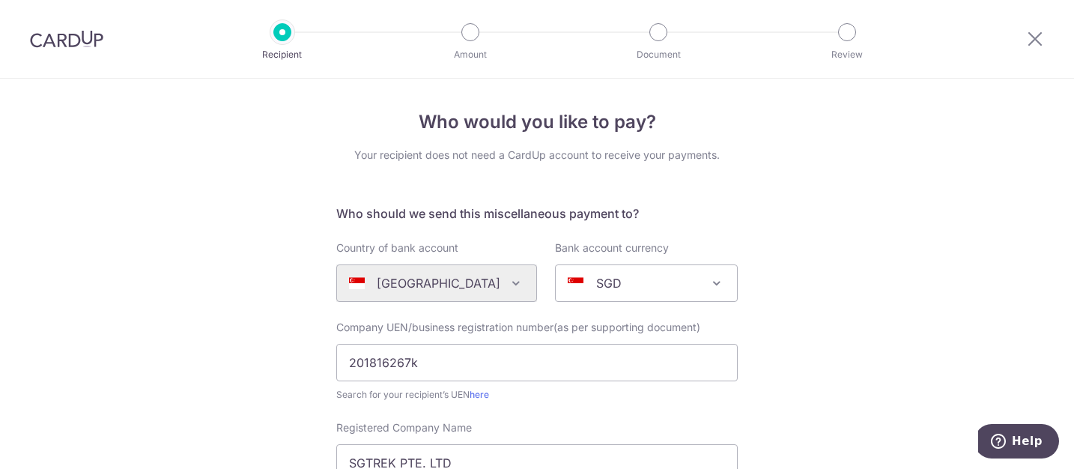
scroll to position [574, 0]
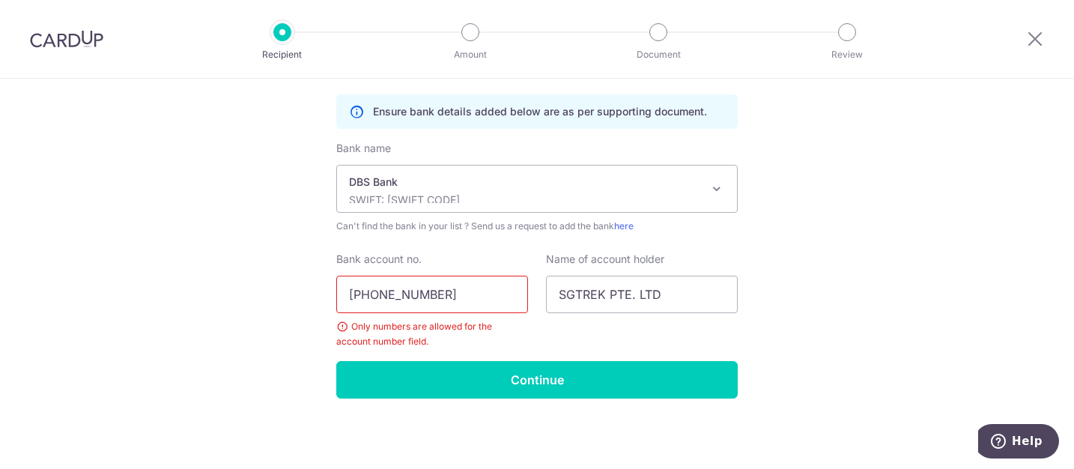
click at [373, 298] on input "027-907841-3" at bounding box center [432, 294] width 192 height 37
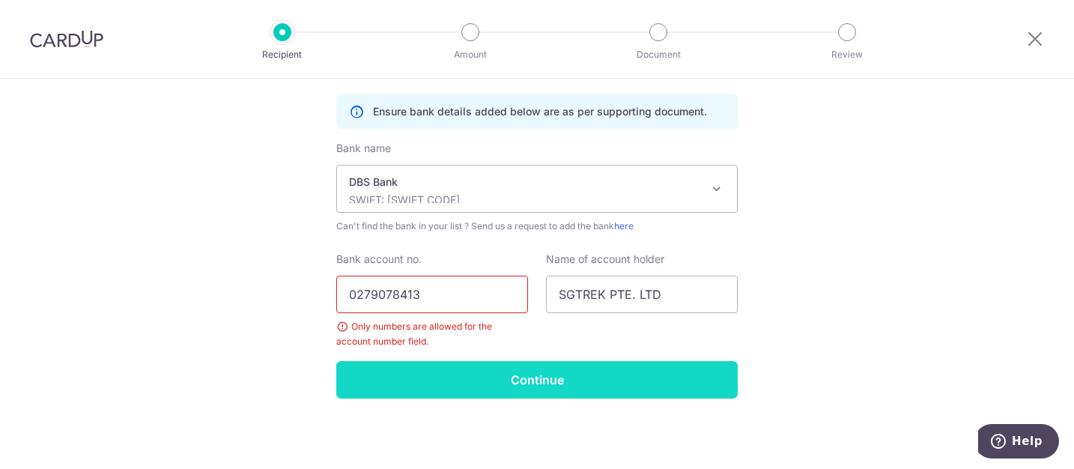
type input "0279078413"
click at [532, 383] on input "Continue" at bounding box center [536, 379] width 401 height 37
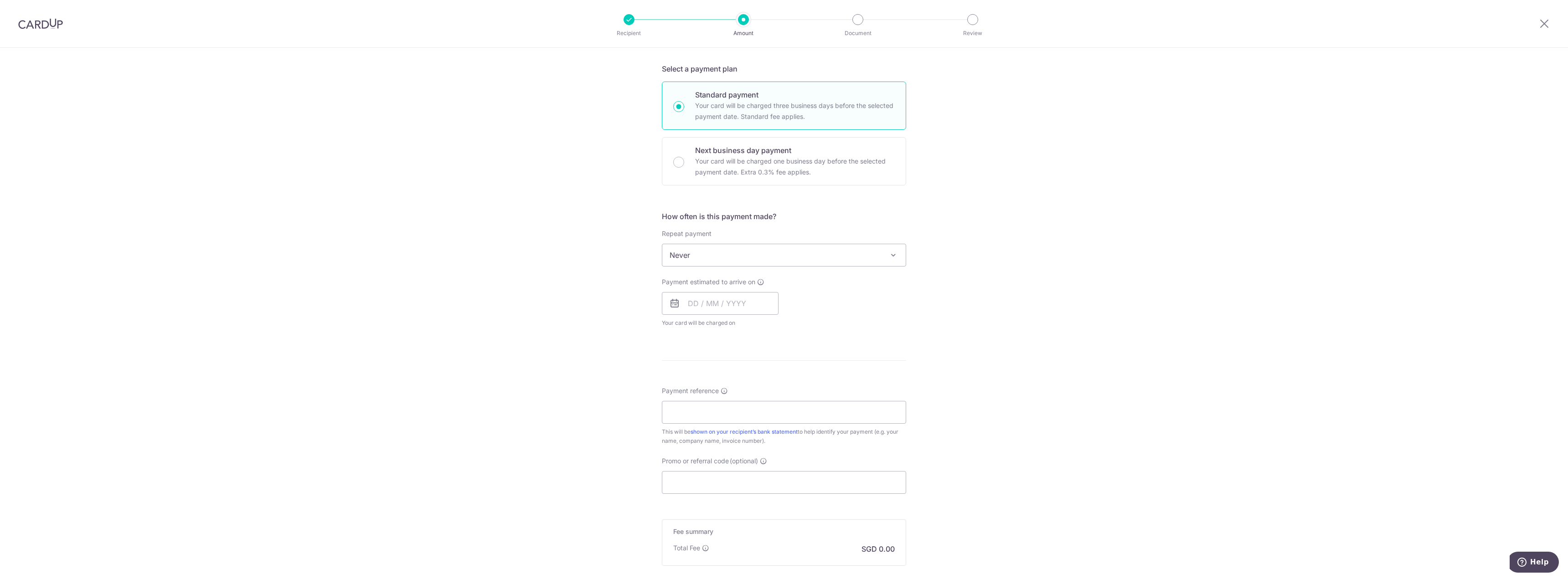
scroll to position [227, 0]
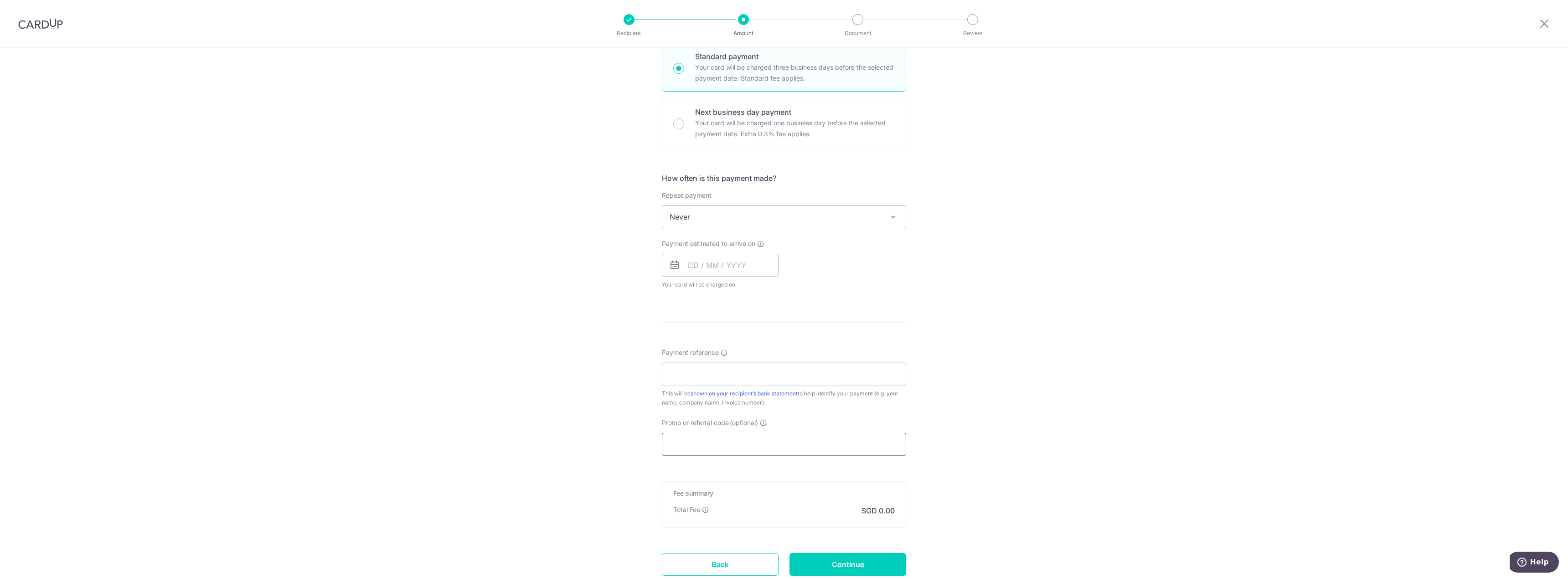
click at [653, 285] on input "Promo or referral code (optional)" at bounding box center [783, 443] width 244 height 23
paste input "OFF225"
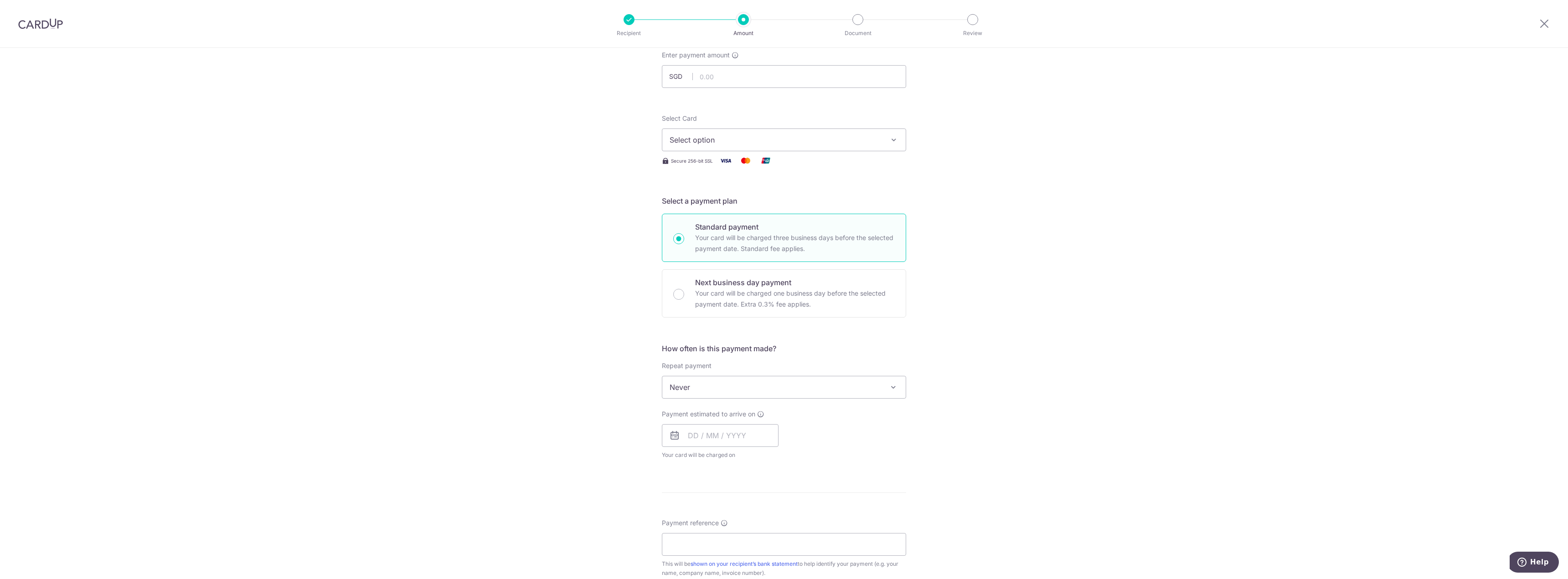
scroll to position [0, 0]
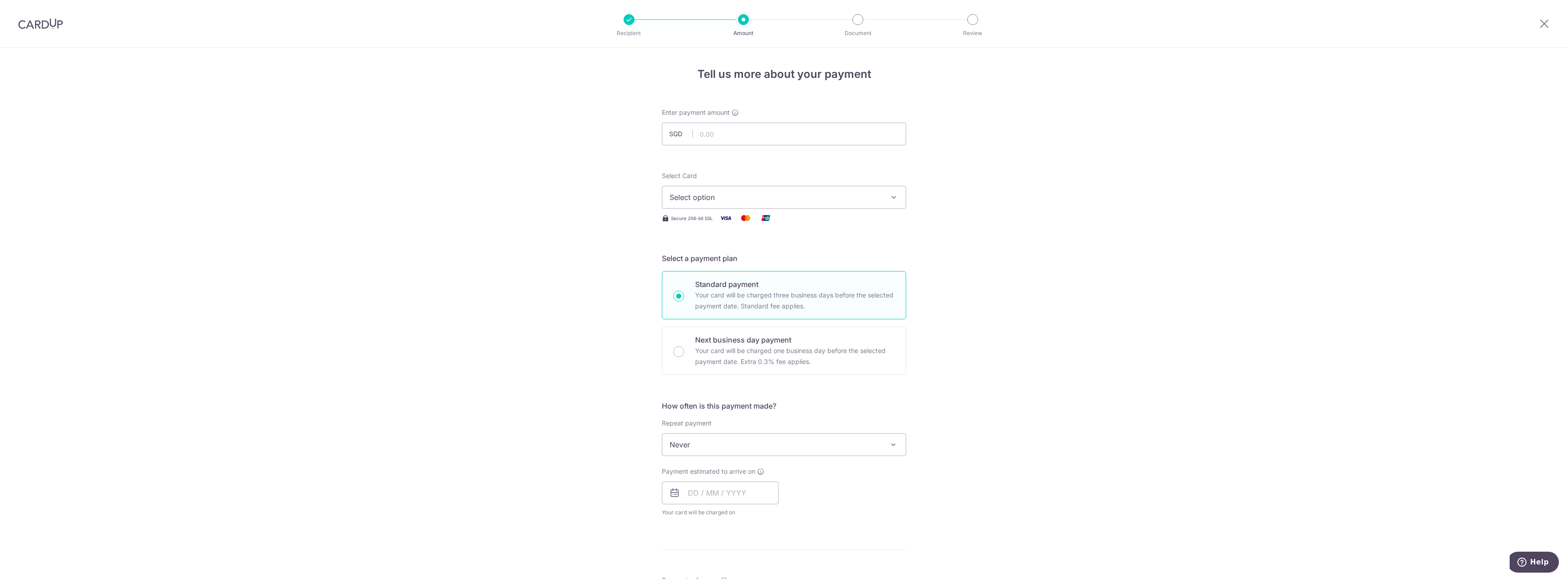
type input "OFF225"
click at [653, 135] on input "text" at bounding box center [783, 133] width 244 height 23
type input "1,655.00"
click at [653, 166] on form "Enter payment amount SGD 1,655.00 1655.00 Recipient added successfully! Select …" at bounding box center [783, 488] width 244 height 762
click at [653, 199] on icon "button" at bounding box center [894, 197] width 9 height 9
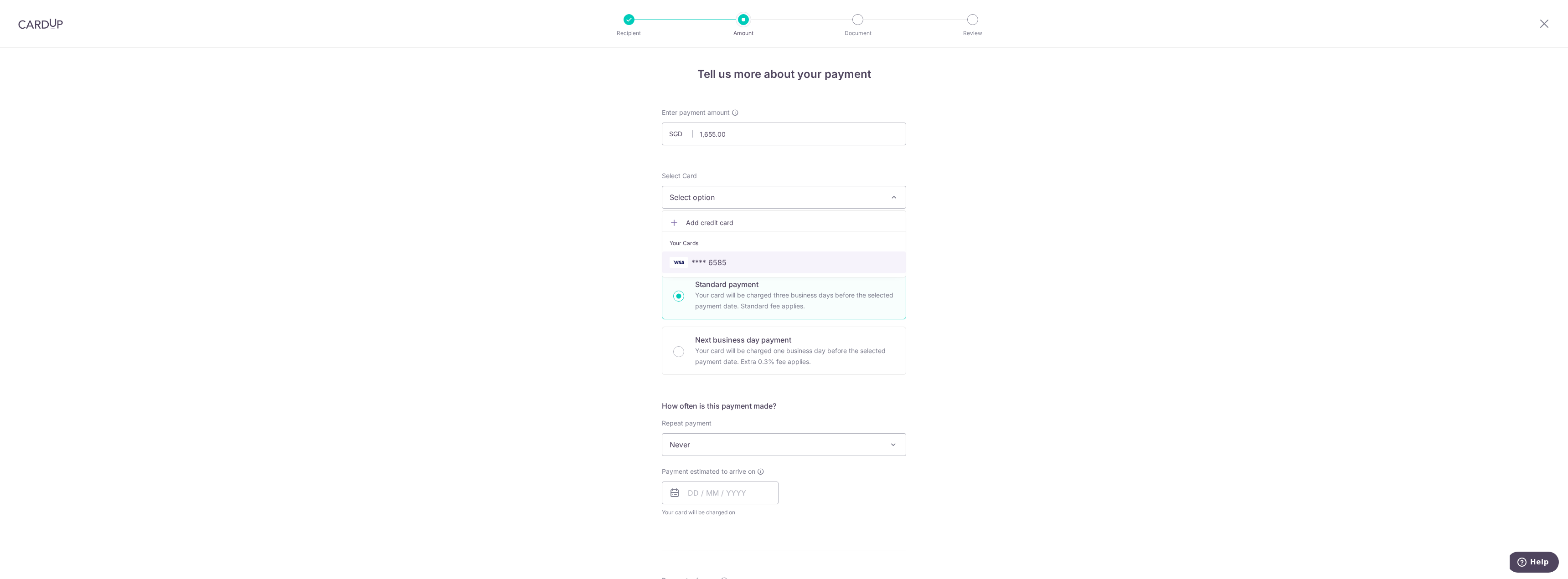
click at [653, 258] on span "**** 6585" at bounding box center [709, 262] width 35 height 11
click at [653, 195] on span "**** 6585" at bounding box center [775, 197] width 212 height 11
click at [653, 257] on span "**** 6585" at bounding box center [784, 262] width 229 height 11
click at [653, 272] on div "Tell us more about your payment Enter payment amount SGD 1,655.00 1655.00 Recip…" at bounding box center [784, 480] width 1568 height 865
click at [653, 285] on input "text" at bounding box center [720, 493] width 117 height 23
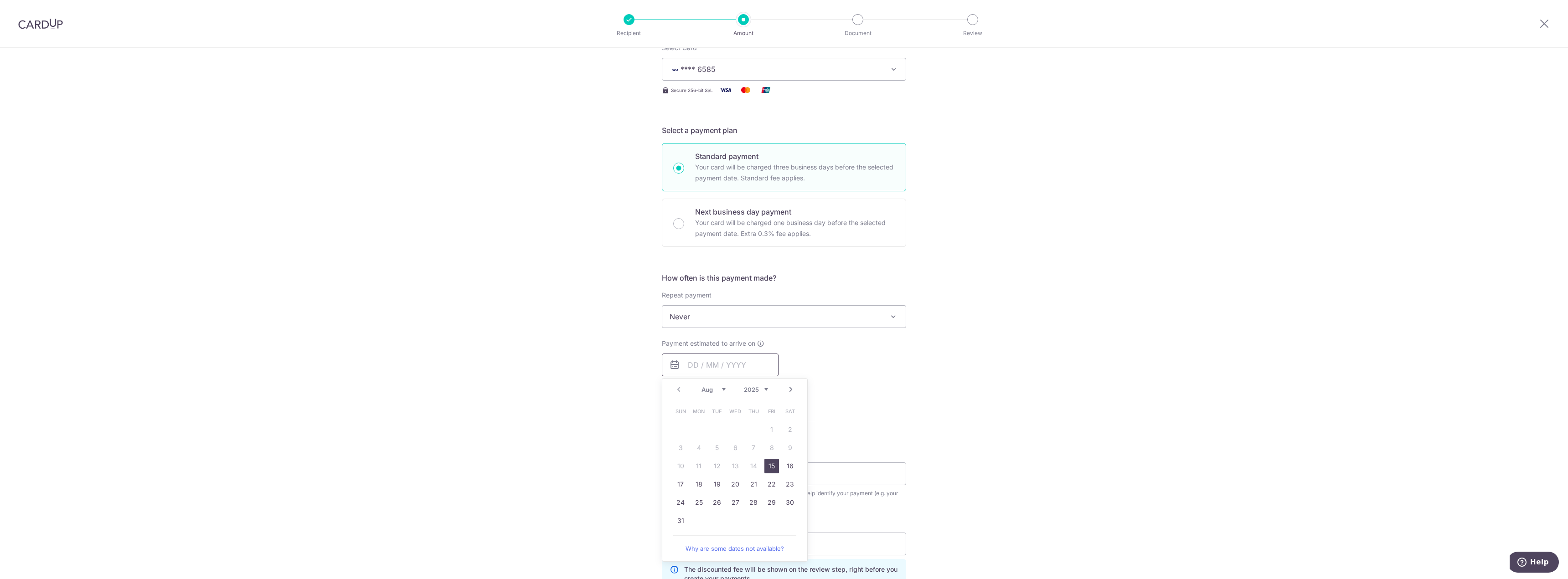
scroll to position [137, 0]
click at [653, 285] on div "Tell us more about your payment Enter payment amount SGD 1,655.00 1655.00 Recip…" at bounding box center [784, 344] width 1568 height 865
click at [653, 285] on input "text" at bounding box center [720, 356] width 117 height 23
click at [653, 285] on link "22" at bounding box center [772, 476] width 15 height 15
type input "22/08/2025"
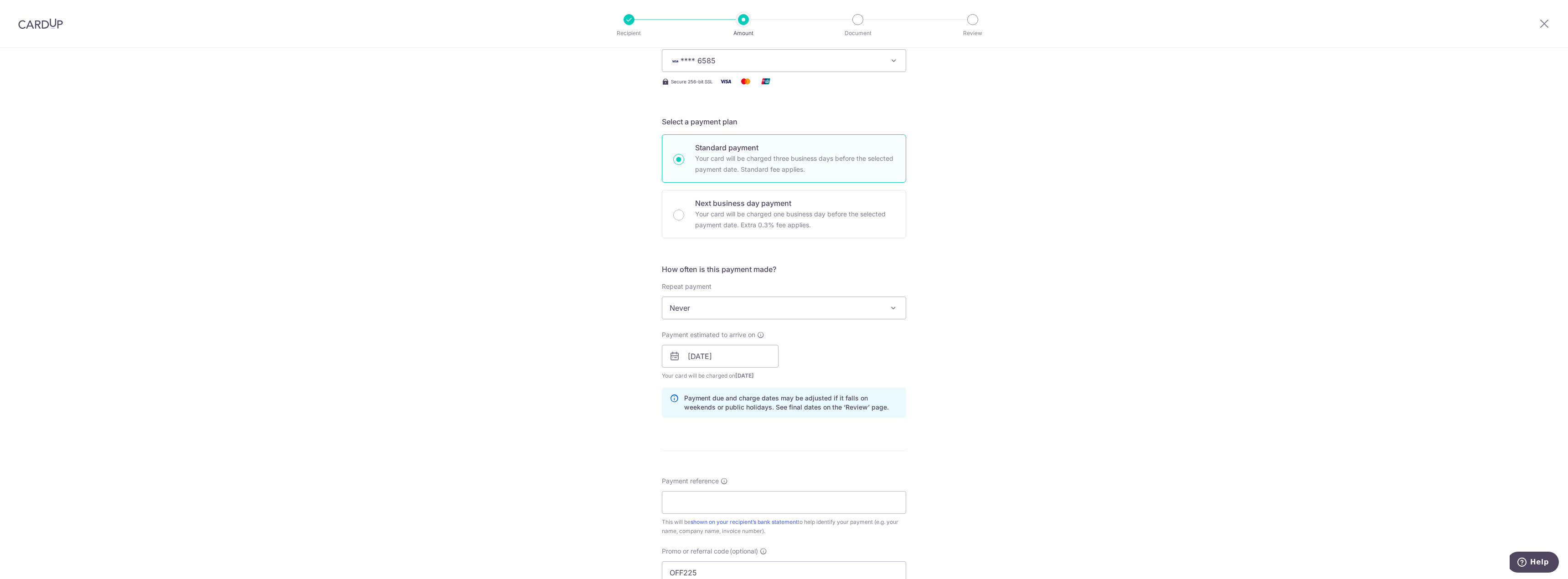
click at [653, 285] on div "Tell us more about your payment Enter payment amount SGD 1,655.00 1655.00 Recip…" at bounding box center [784, 362] width 1568 height 902
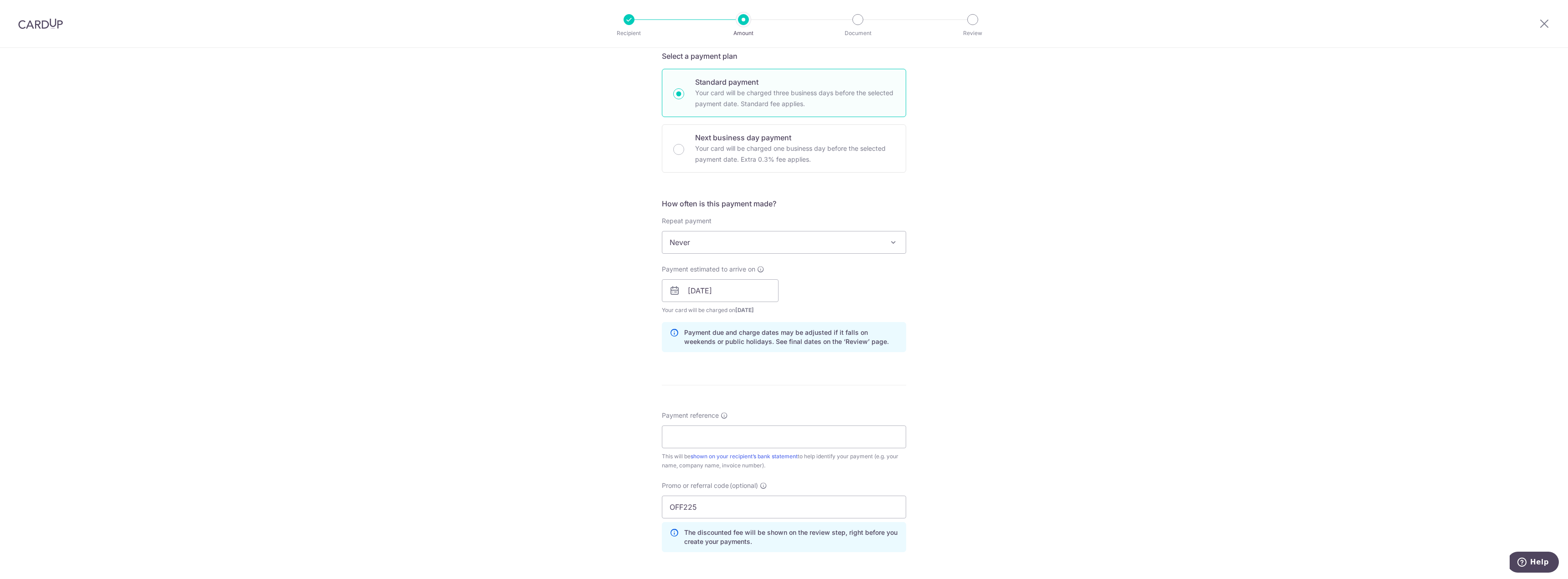
scroll to position [227, 0]
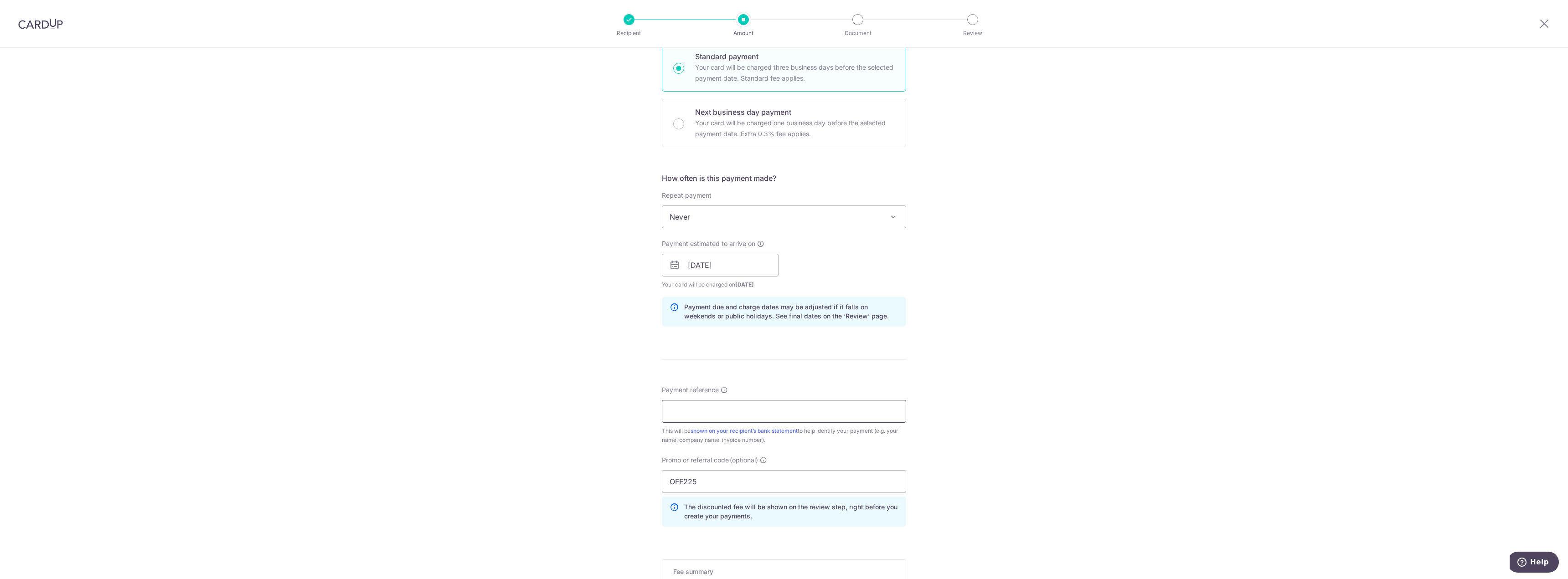
click at [653, 285] on input "Payment reference" at bounding box center [783, 411] width 244 height 23
type input "Ng Yong Hwee"
click at [653, 285] on div "Tell us more about your payment Enter payment amount SGD 1,655.00 1655.00 Recip…" at bounding box center [784, 271] width 1568 height 902
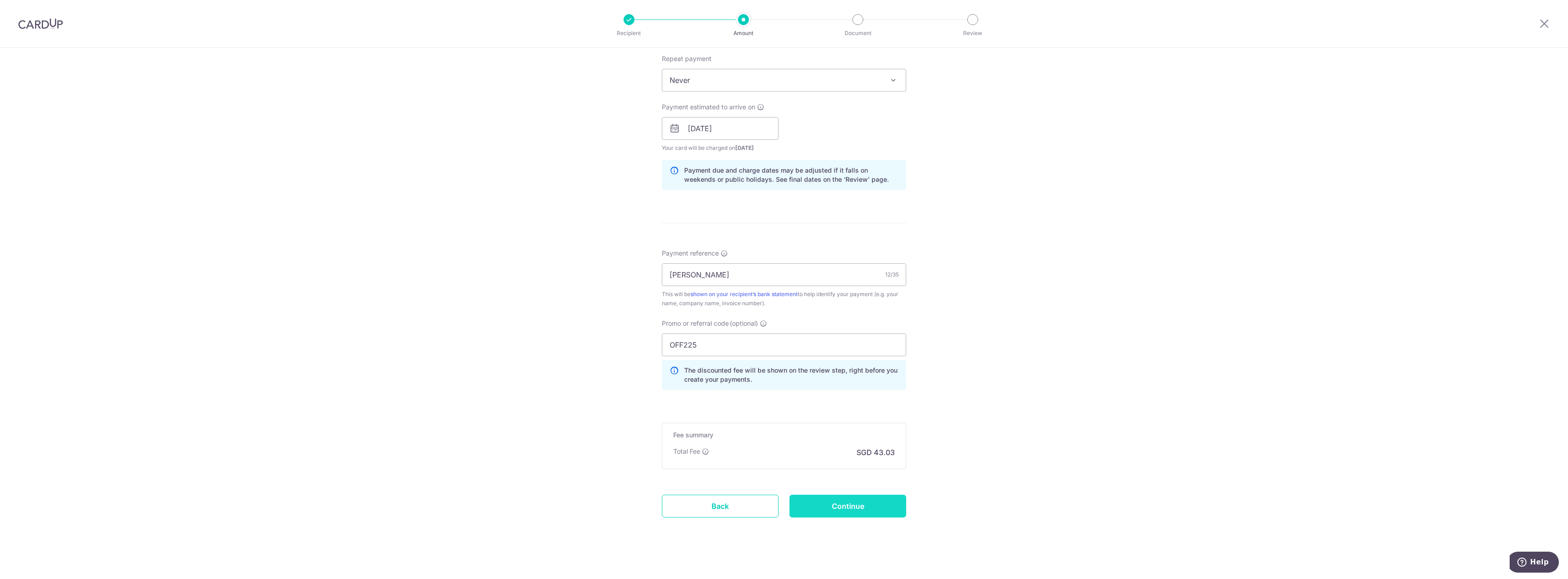
scroll to position [371, 0]
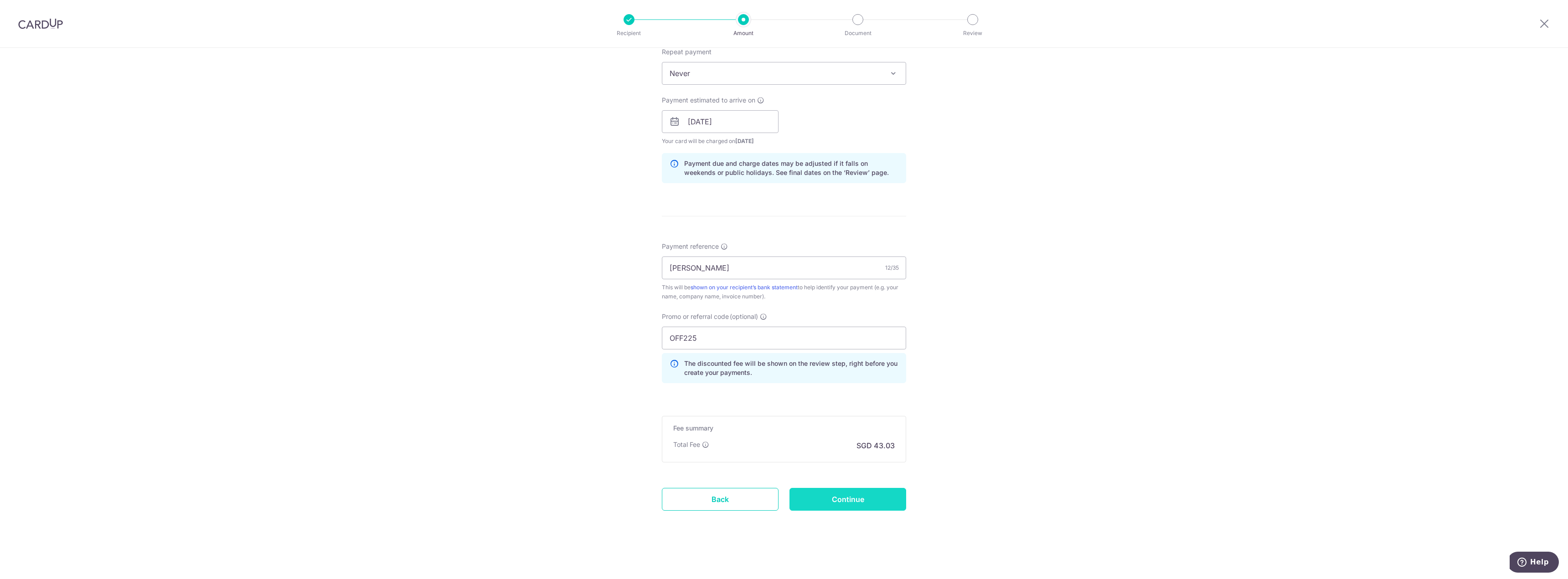
click at [653, 285] on input "Continue" at bounding box center [848, 499] width 117 height 23
type input "Create Schedule"
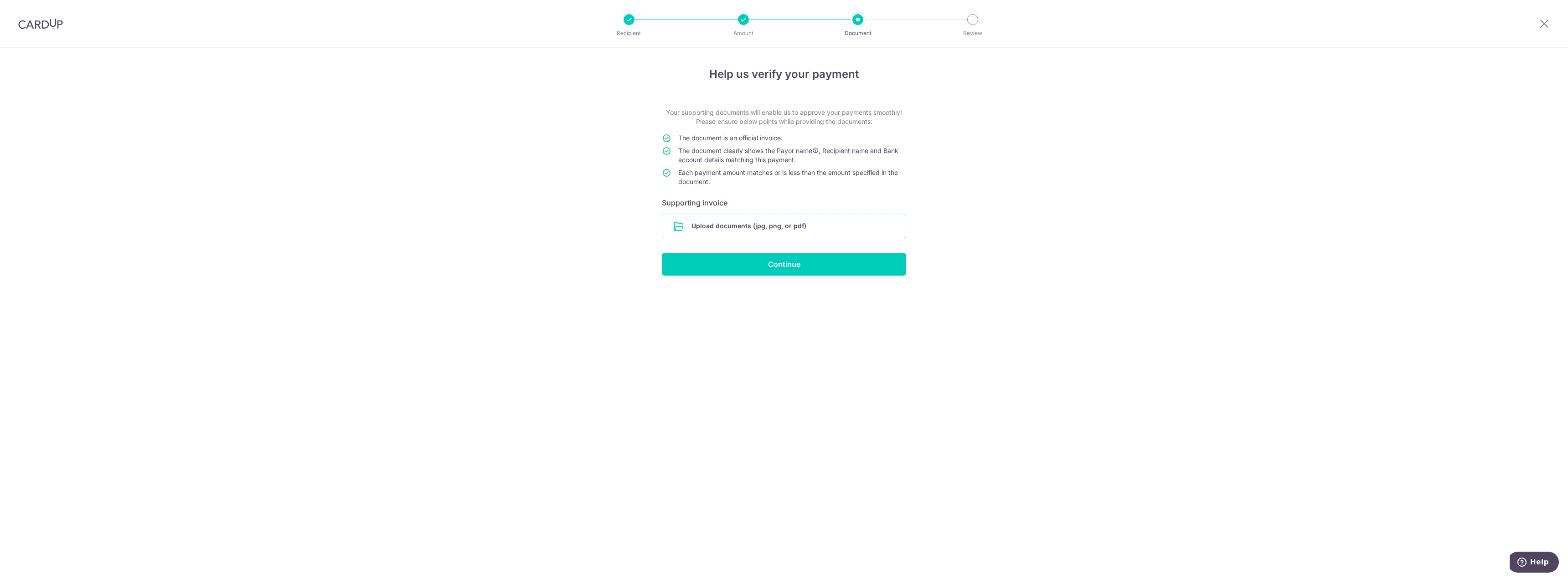
click at [716, 223] on input "file" at bounding box center [784, 226] width 243 height 24
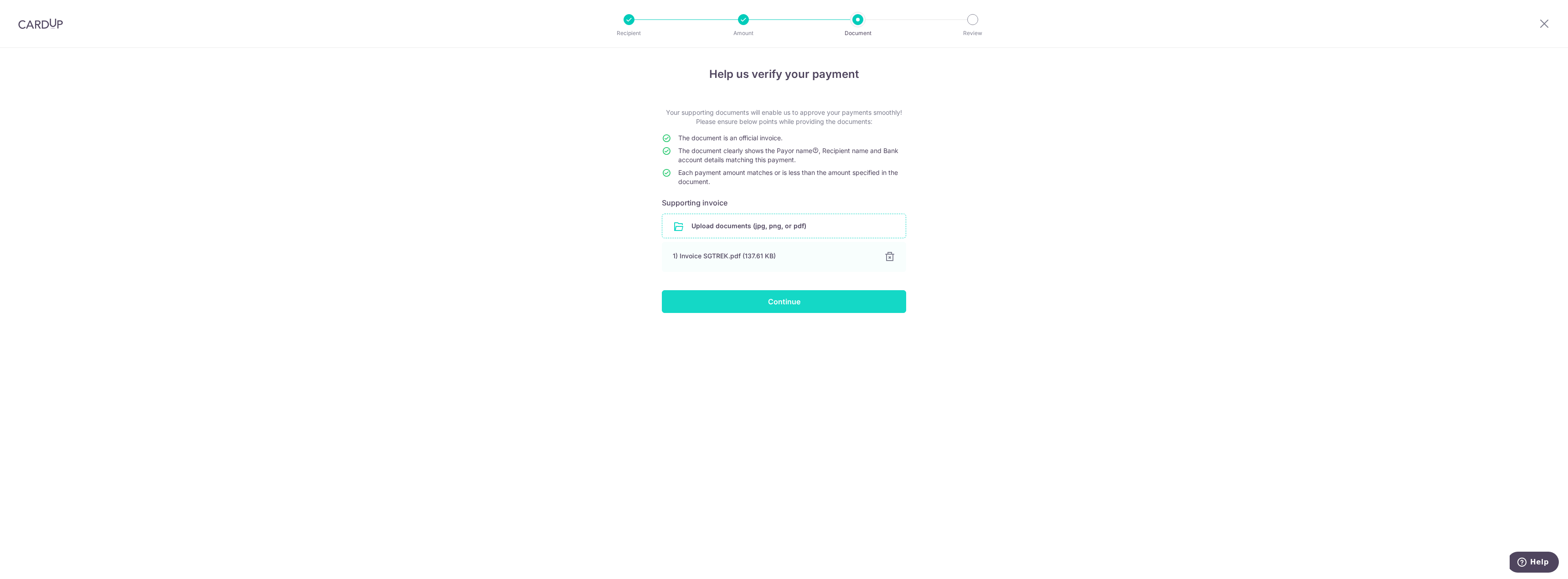
click at [769, 302] on input "Continue" at bounding box center [783, 301] width 244 height 23
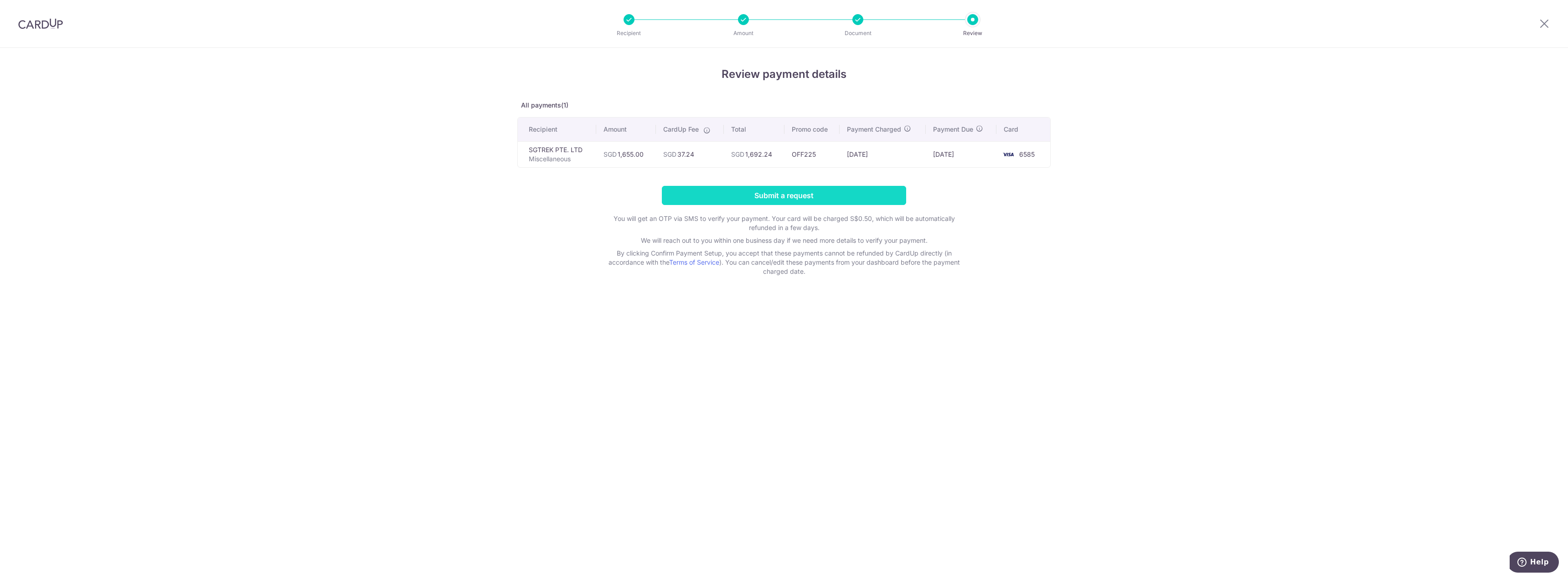
click at [854, 192] on input "Submit a request" at bounding box center [783, 195] width 244 height 19
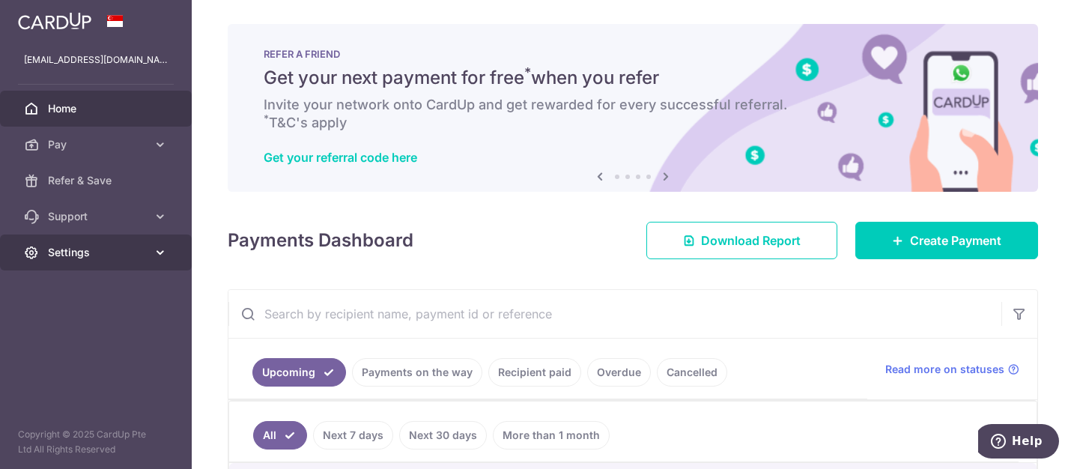
click at [153, 250] on icon at bounding box center [160, 252] width 15 height 15
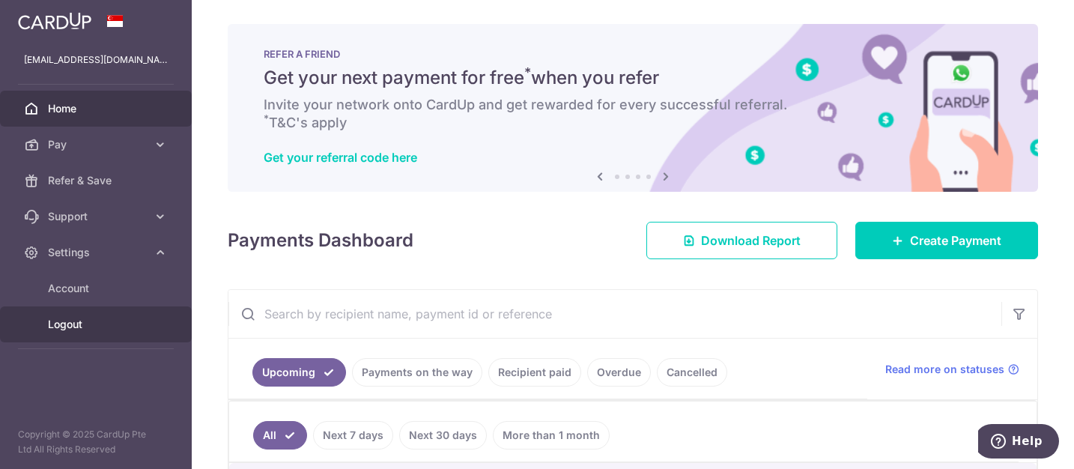
click at [66, 324] on span "Logout" at bounding box center [97, 324] width 99 height 15
